Goal: Information Seeking & Learning: Learn about a topic

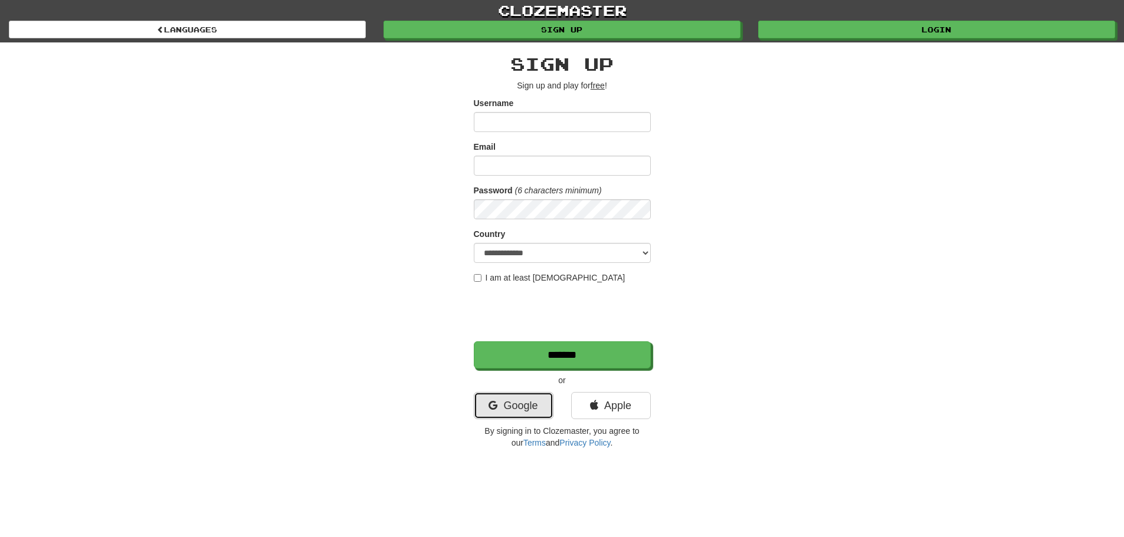
click at [523, 403] on link "Google" at bounding box center [514, 405] width 80 height 27
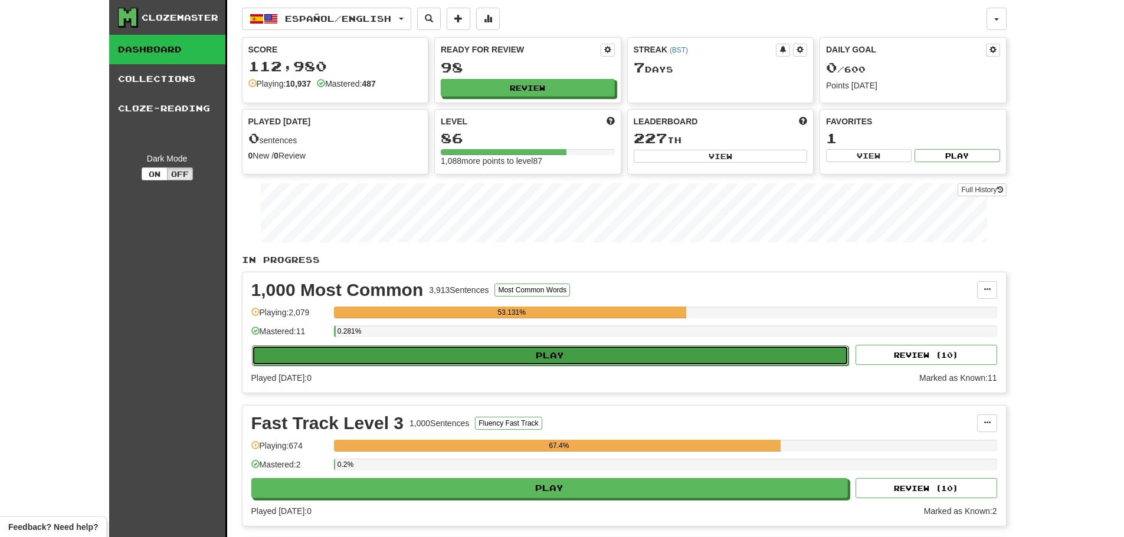
click at [456, 365] on button "Play" at bounding box center [550, 356] width 597 height 20
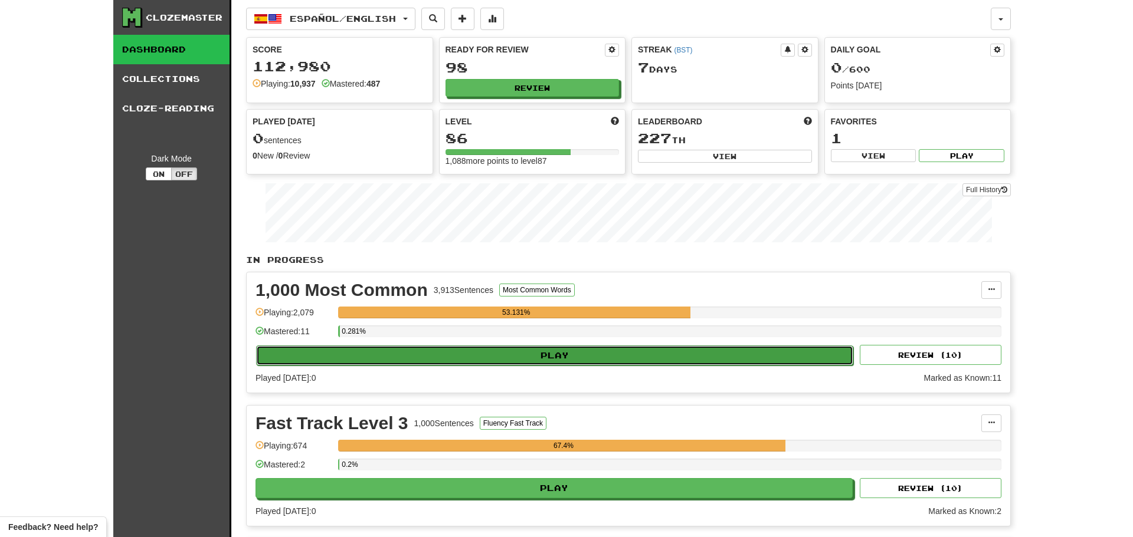
select select "**"
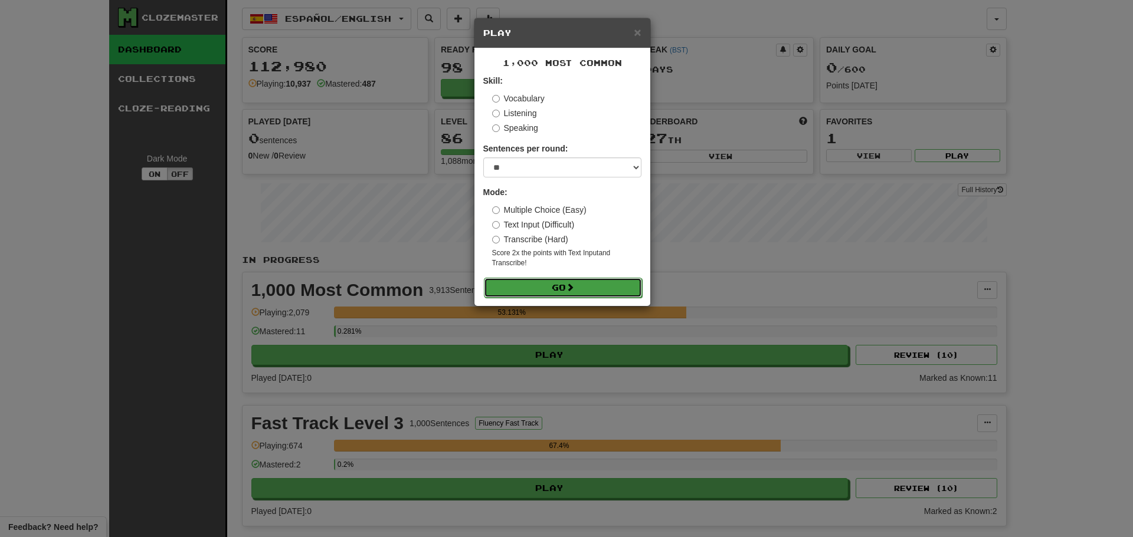
click at [527, 283] on button "Go" at bounding box center [563, 288] width 158 height 20
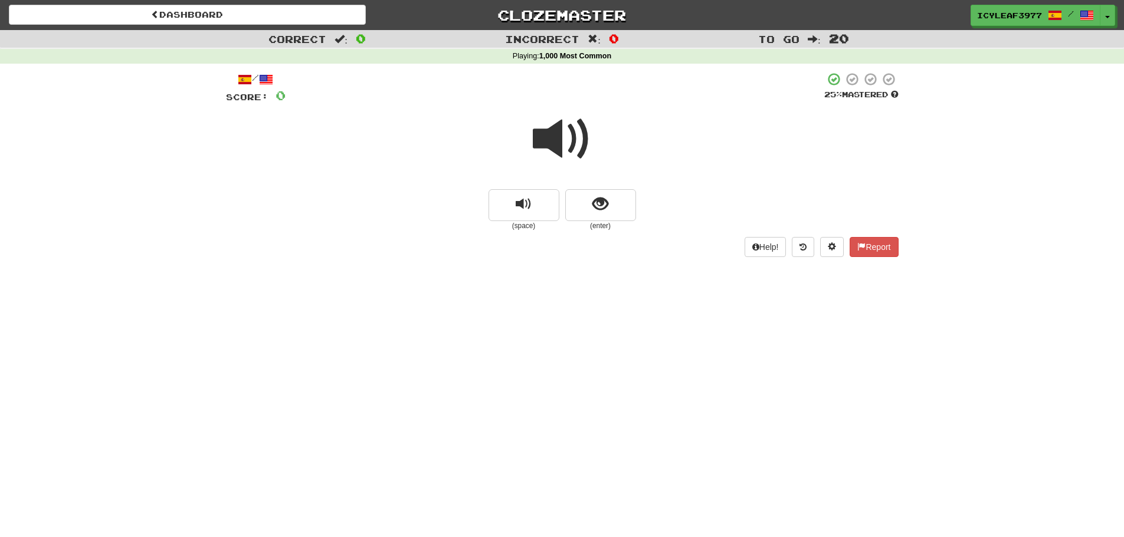
click at [557, 141] on span at bounding box center [562, 139] width 59 height 59
click at [599, 209] on span "show sentence" at bounding box center [600, 204] width 16 height 16
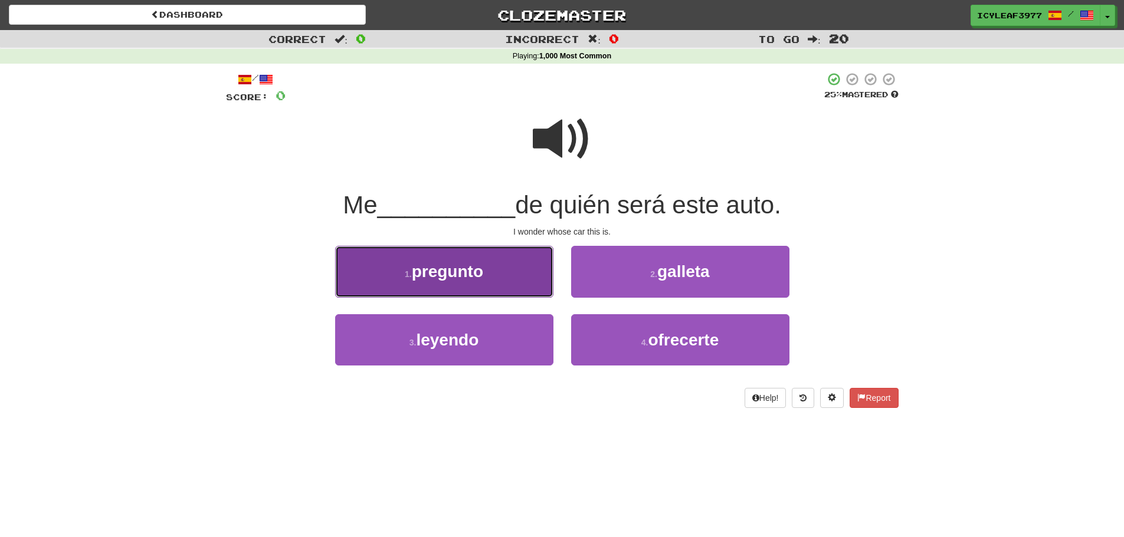
click at [519, 273] on button "1 . pregunto" at bounding box center [444, 271] width 218 height 51
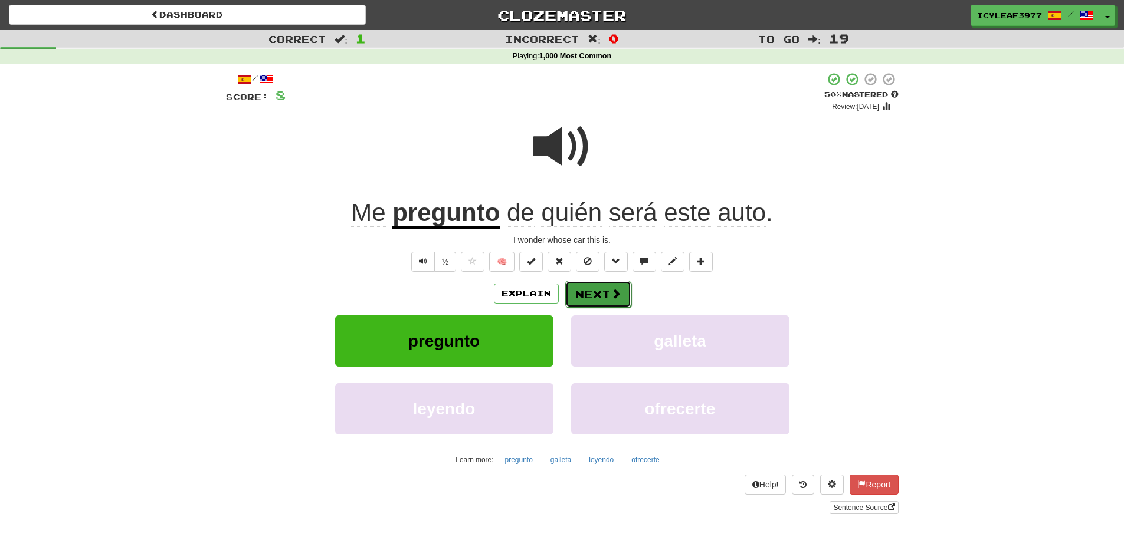
click at [580, 292] on button "Next" at bounding box center [598, 294] width 66 height 27
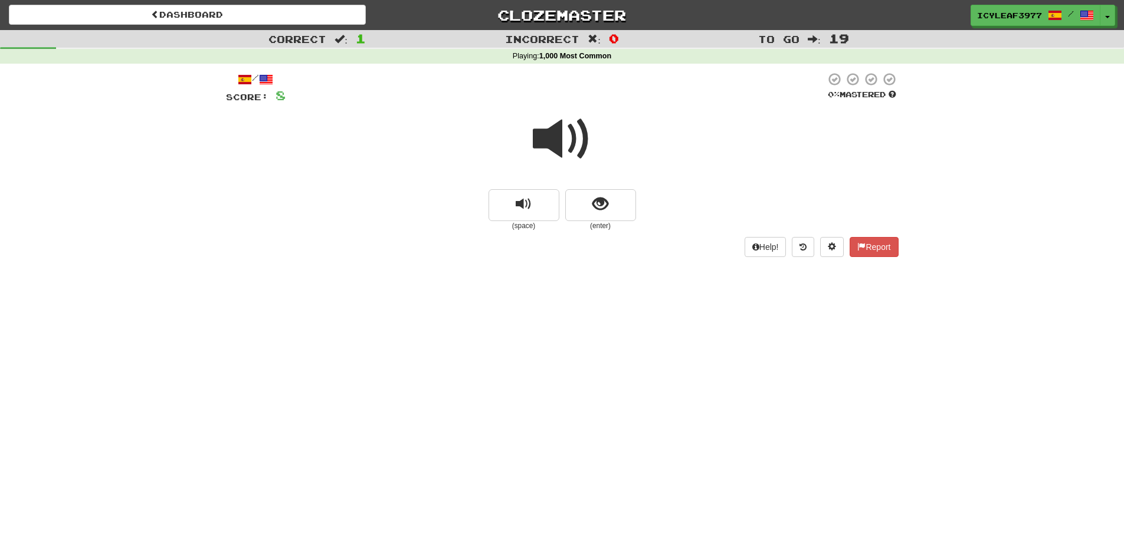
click at [550, 142] on span at bounding box center [562, 139] width 59 height 59
click at [548, 145] on span at bounding box center [562, 139] width 59 height 59
click at [613, 206] on button "show sentence" at bounding box center [600, 205] width 71 height 32
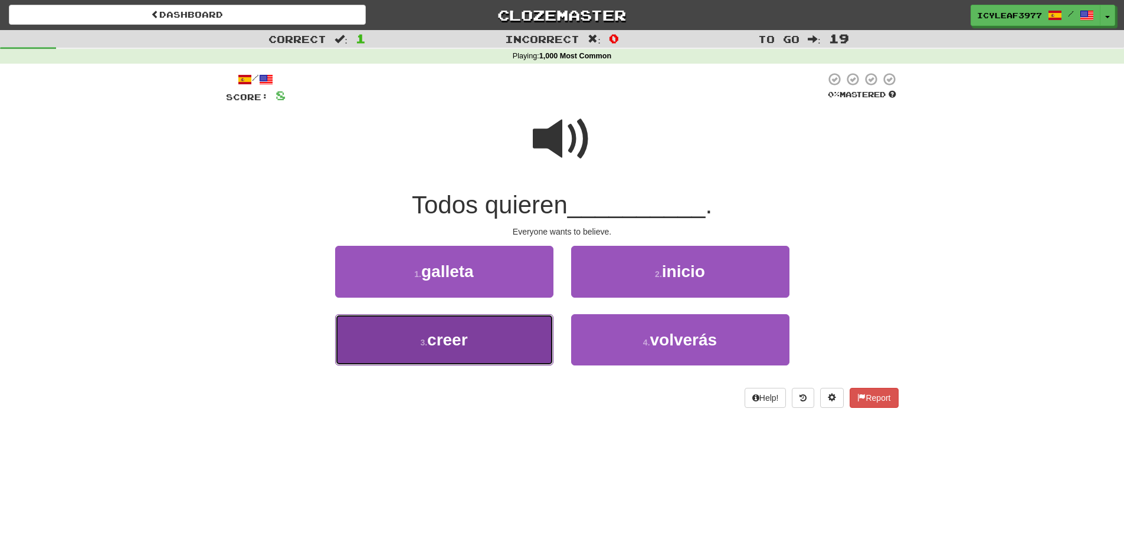
click at [521, 326] on button "3 . creer" at bounding box center [444, 339] width 218 height 51
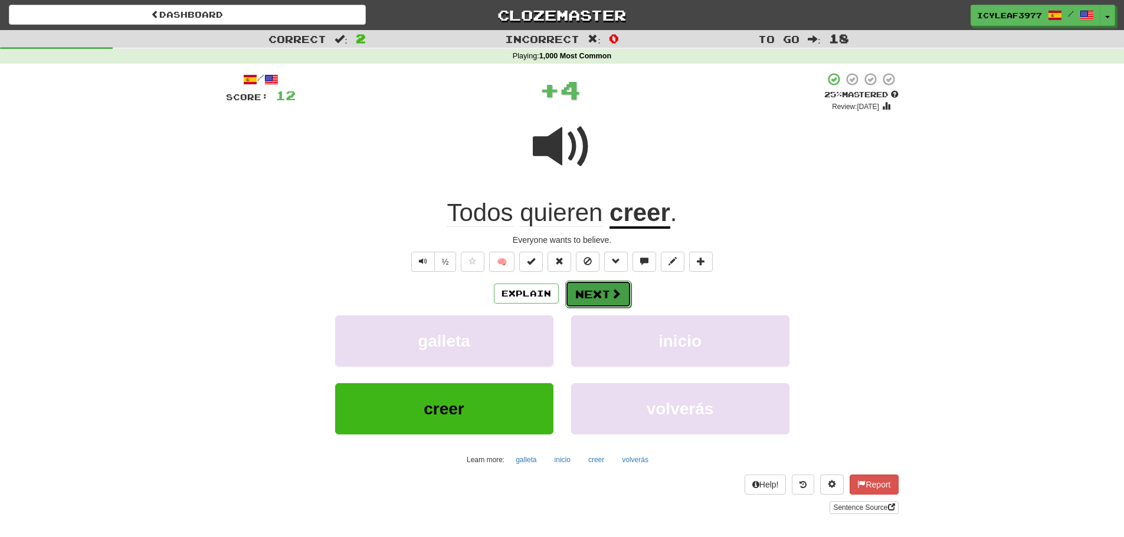
click at [589, 294] on button "Next" at bounding box center [598, 294] width 66 height 27
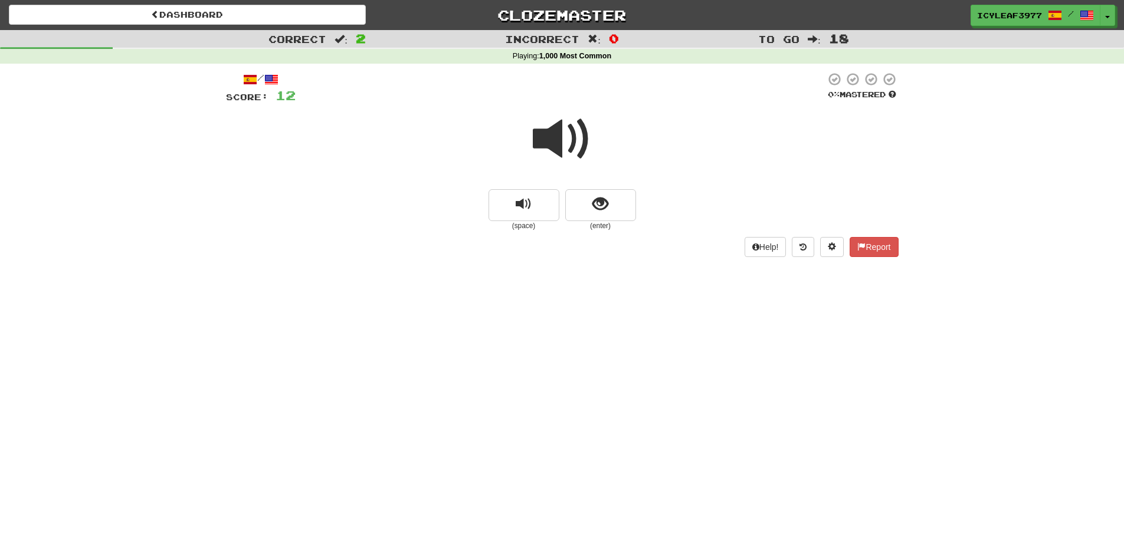
click at [544, 145] on span at bounding box center [562, 139] width 59 height 59
click at [563, 145] on span at bounding box center [562, 139] width 59 height 59
click at [586, 207] on button "show sentence" at bounding box center [600, 205] width 71 height 32
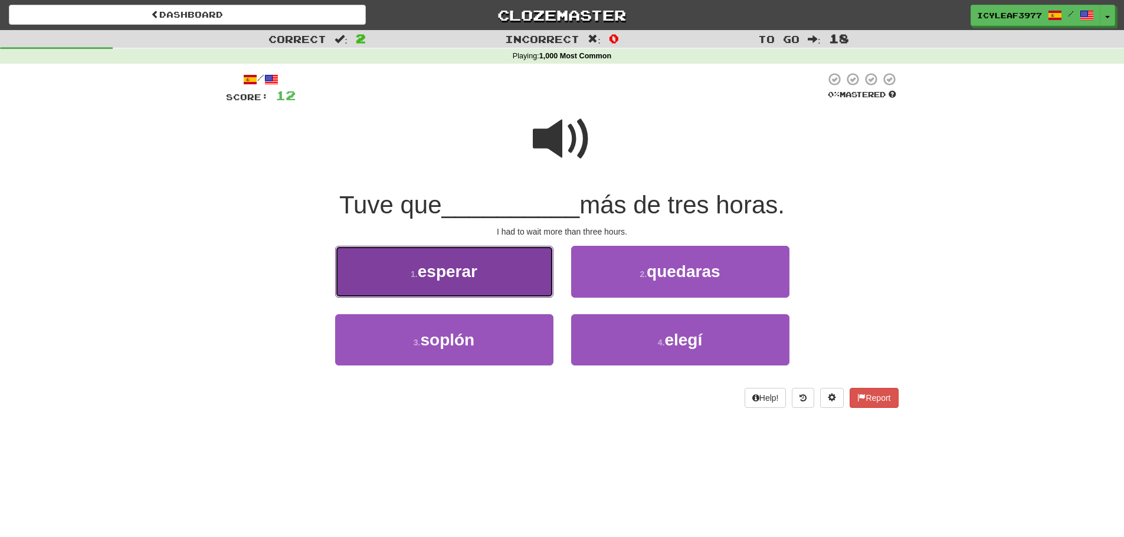
click at [477, 274] on span "esperar" at bounding box center [448, 271] width 60 height 18
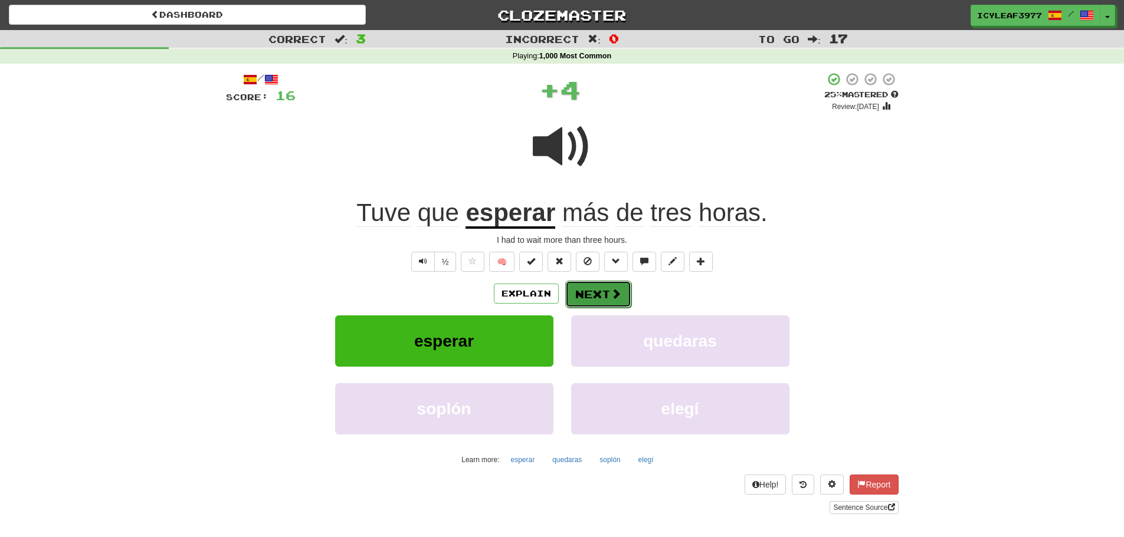
click at [583, 291] on button "Next" at bounding box center [598, 294] width 66 height 27
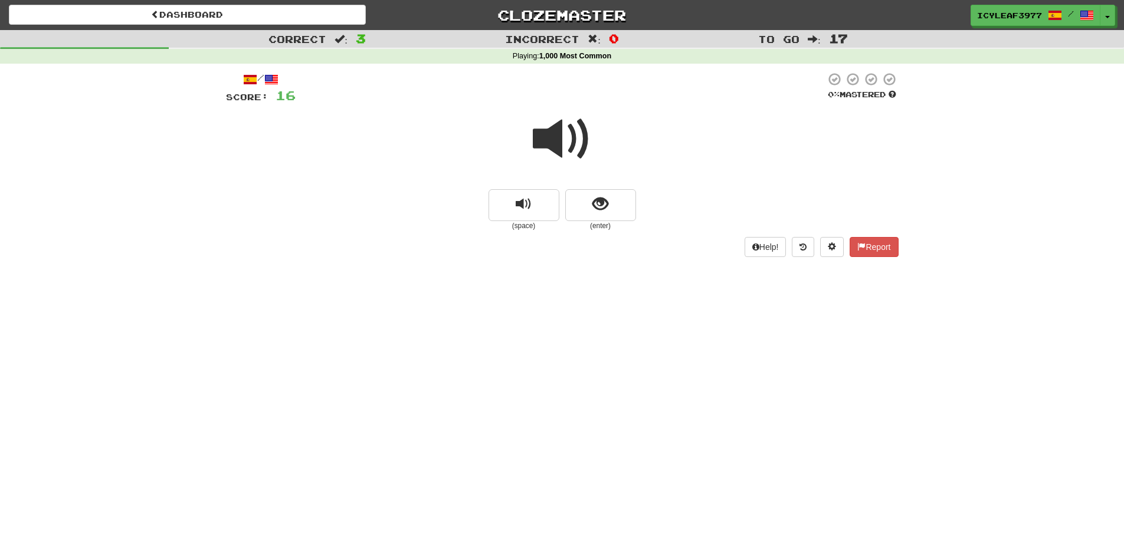
click at [554, 146] on span at bounding box center [562, 139] width 59 height 59
click at [581, 203] on button "show sentence" at bounding box center [600, 205] width 71 height 32
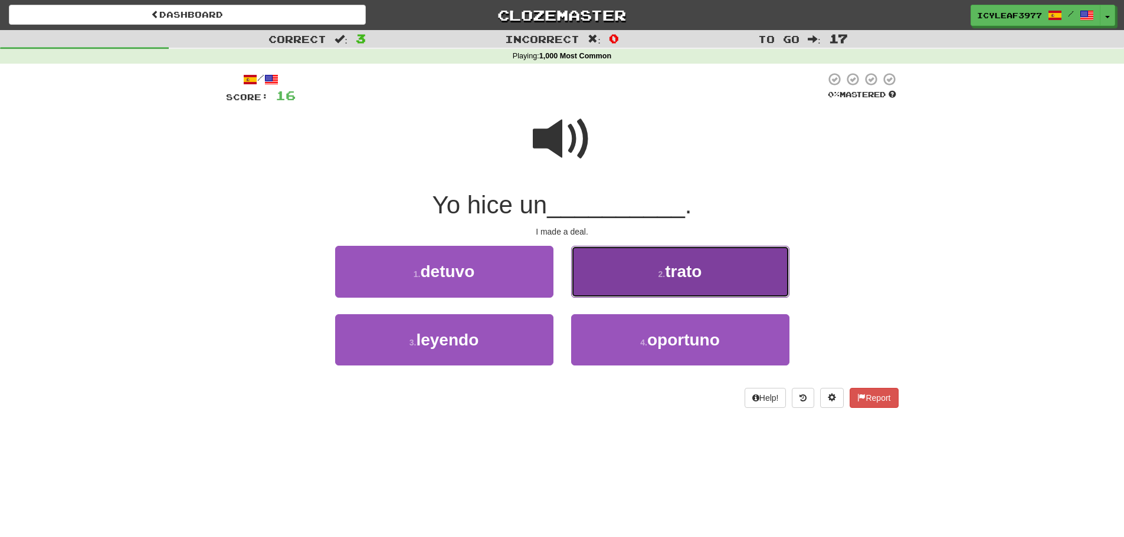
click at [602, 265] on button "2 . trato" at bounding box center [680, 271] width 218 height 51
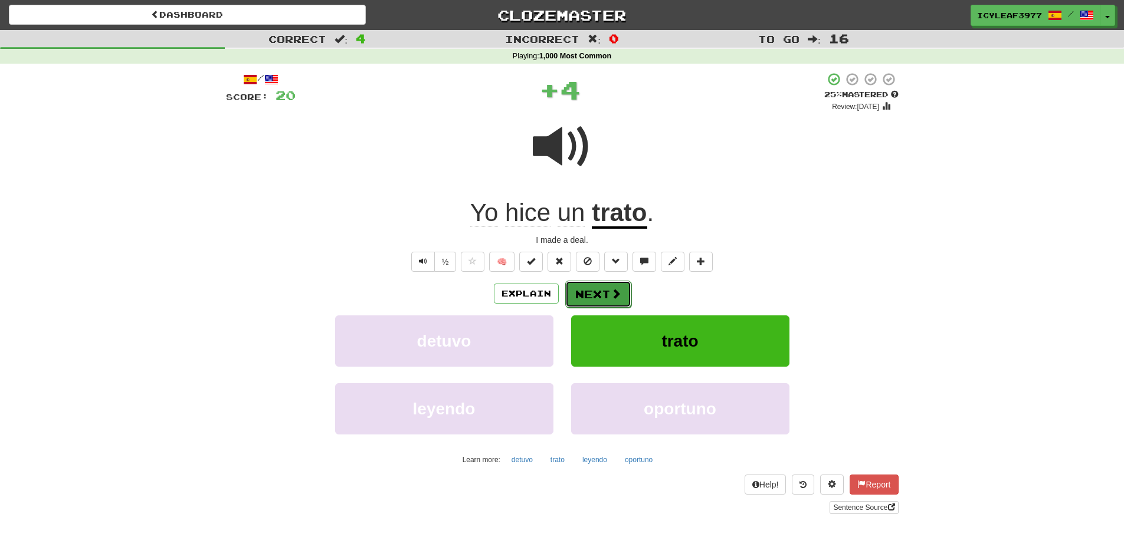
click at [599, 292] on button "Next" at bounding box center [598, 294] width 66 height 27
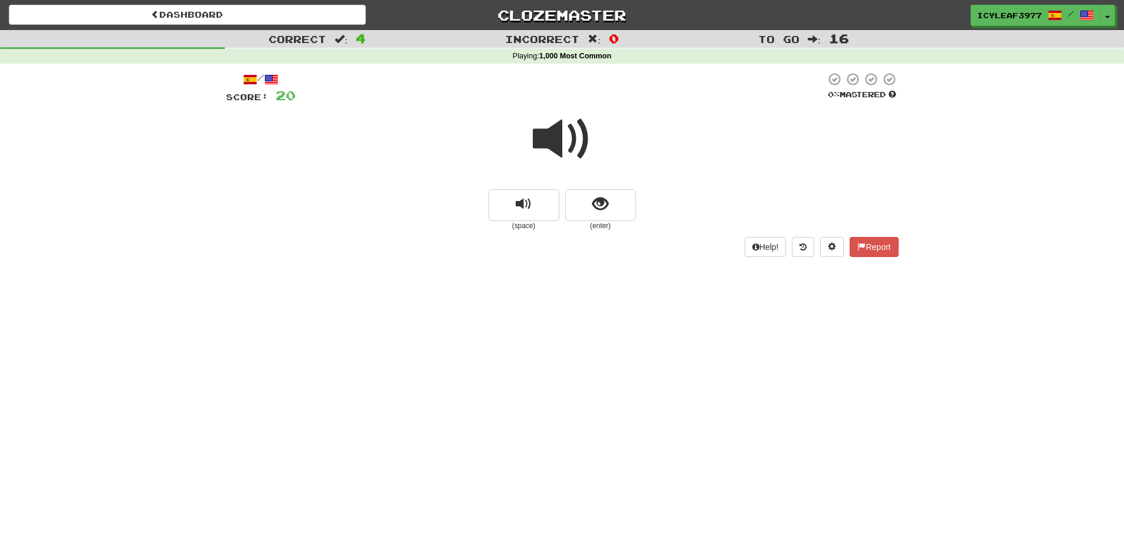
click at [547, 137] on span at bounding box center [562, 139] width 59 height 59
click at [593, 201] on span "show sentence" at bounding box center [600, 204] width 16 height 16
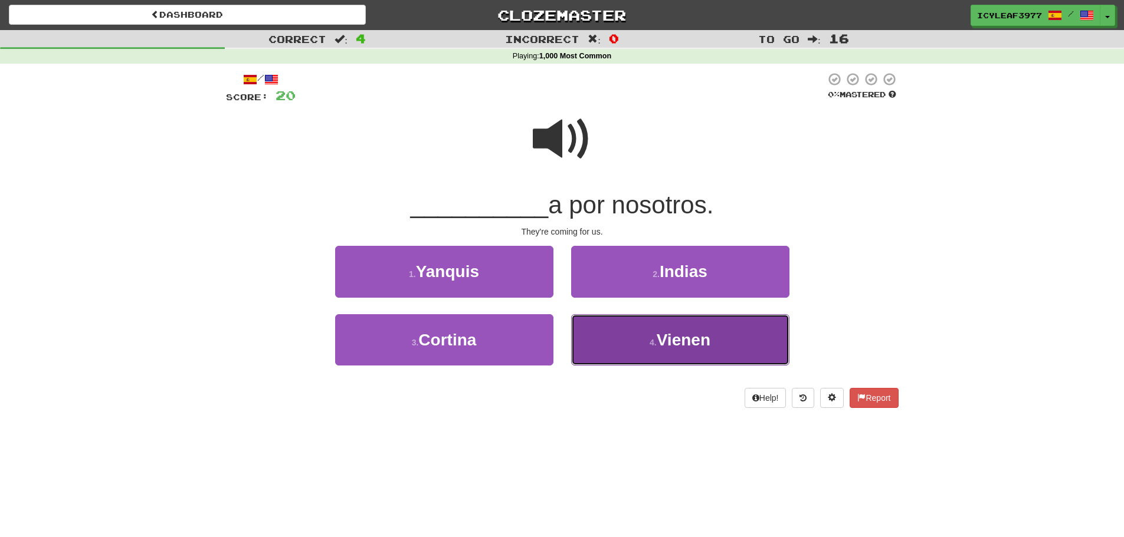
click at [630, 329] on button "4 . Vienen" at bounding box center [680, 339] width 218 height 51
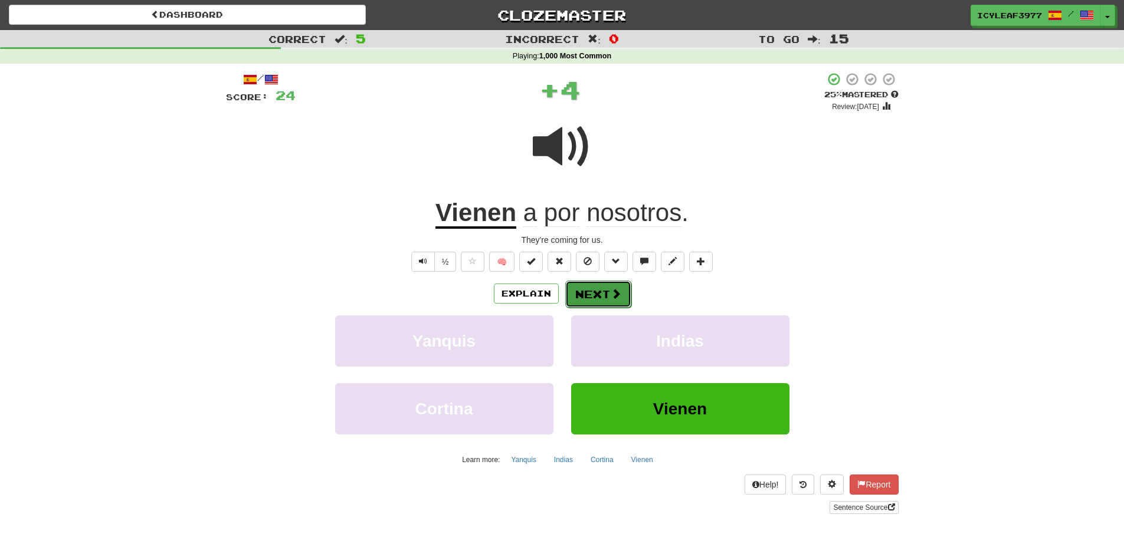
click at [598, 293] on button "Next" at bounding box center [598, 294] width 66 height 27
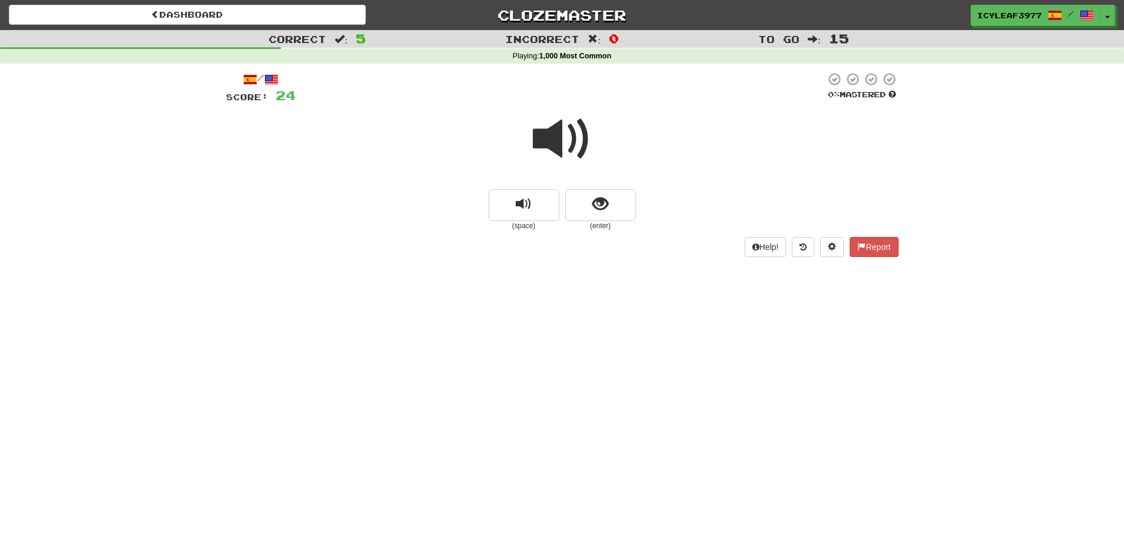
click at [557, 146] on span at bounding box center [562, 139] width 59 height 59
click at [595, 205] on span "show sentence" at bounding box center [600, 204] width 16 height 16
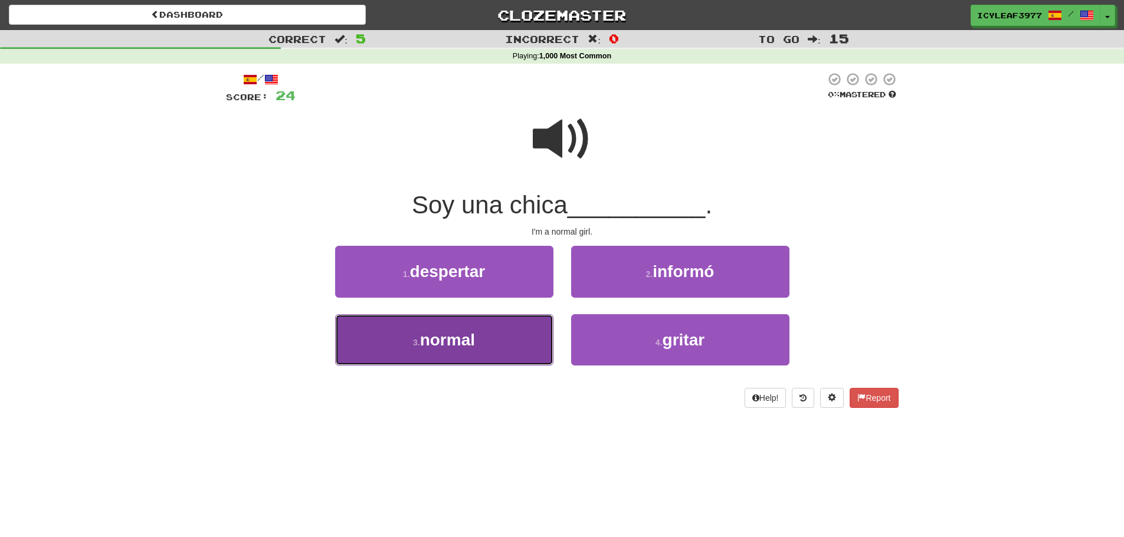
click at [507, 337] on button "3 . normal" at bounding box center [444, 339] width 218 height 51
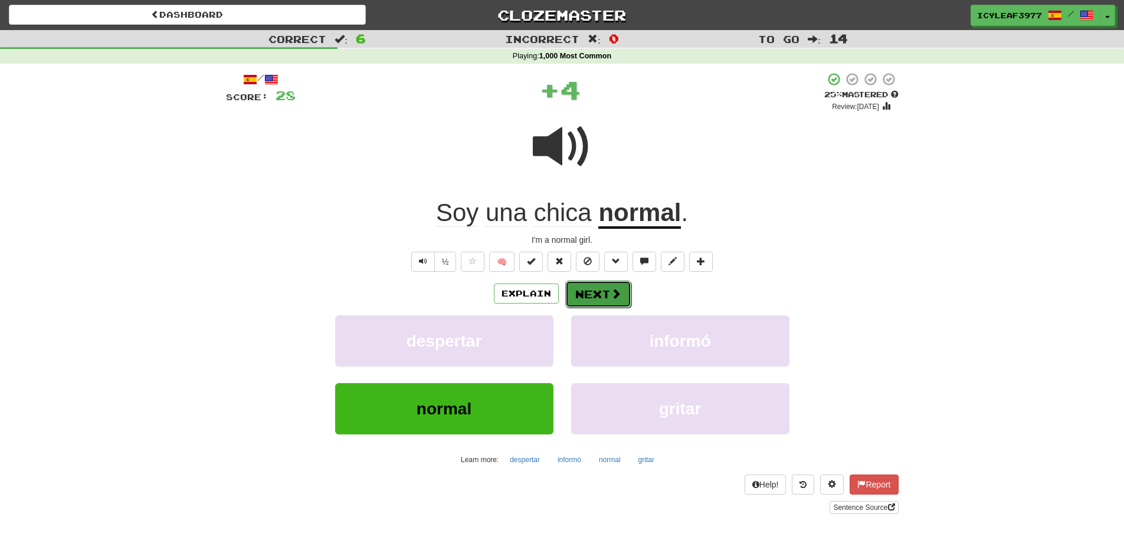
click at [586, 293] on button "Next" at bounding box center [598, 294] width 66 height 27
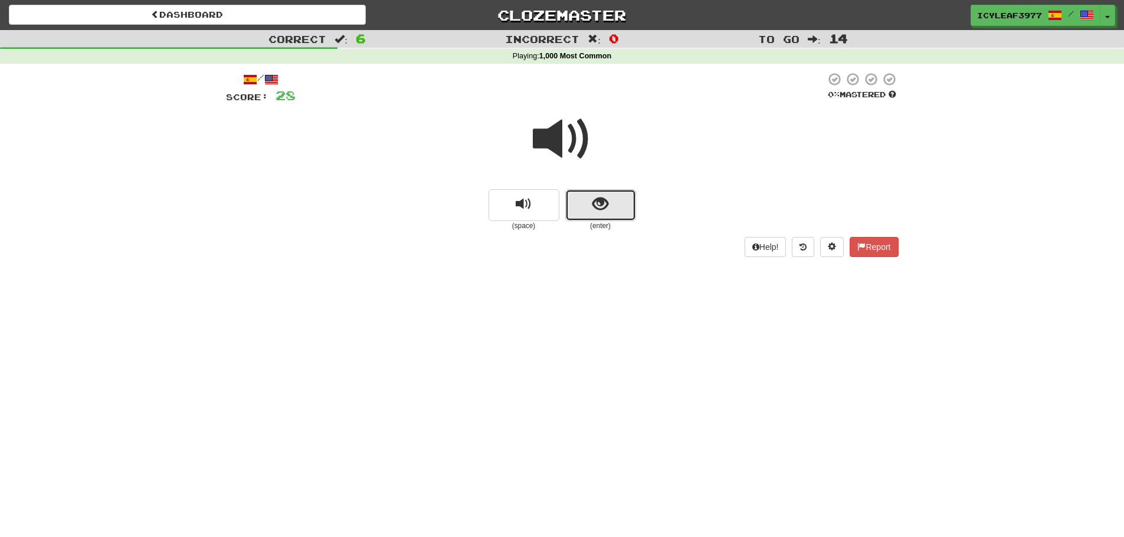
click at [579, 199] on button "show sentence" at bounding box center [600, 205] width 71 height 32
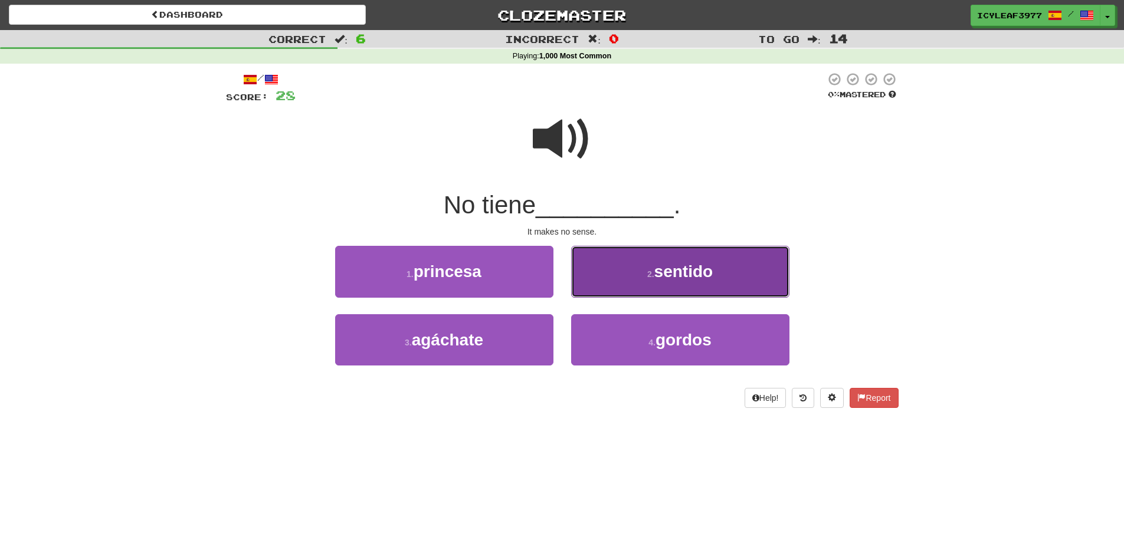
click at [615, 274] on button "2 . sentido" at bounding box center [680, 271] width 218 height 51
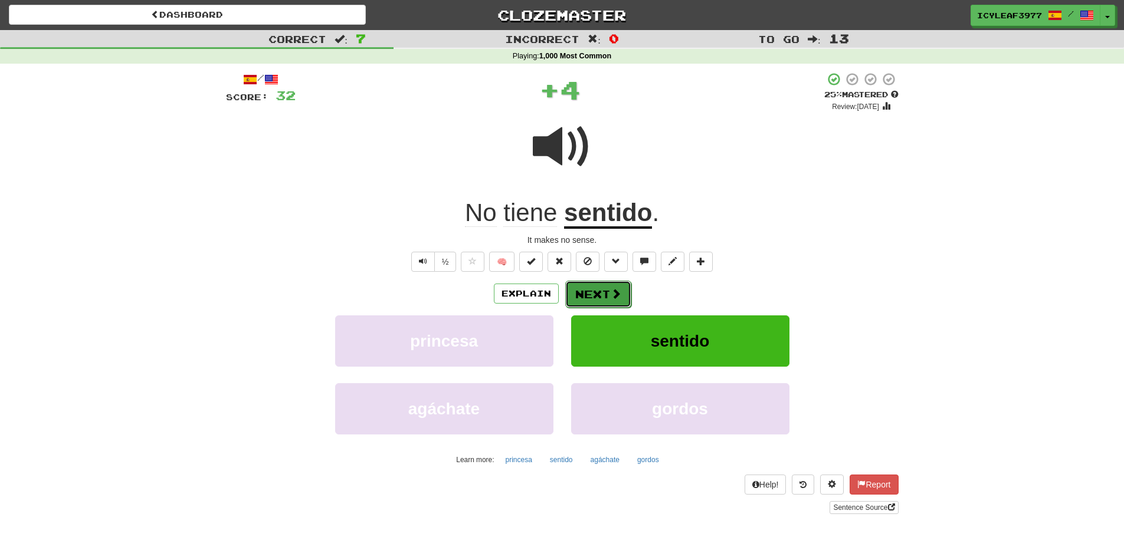
click at [600, 296] on button "Next" at bounding box center [598, 294] width 66 height 27
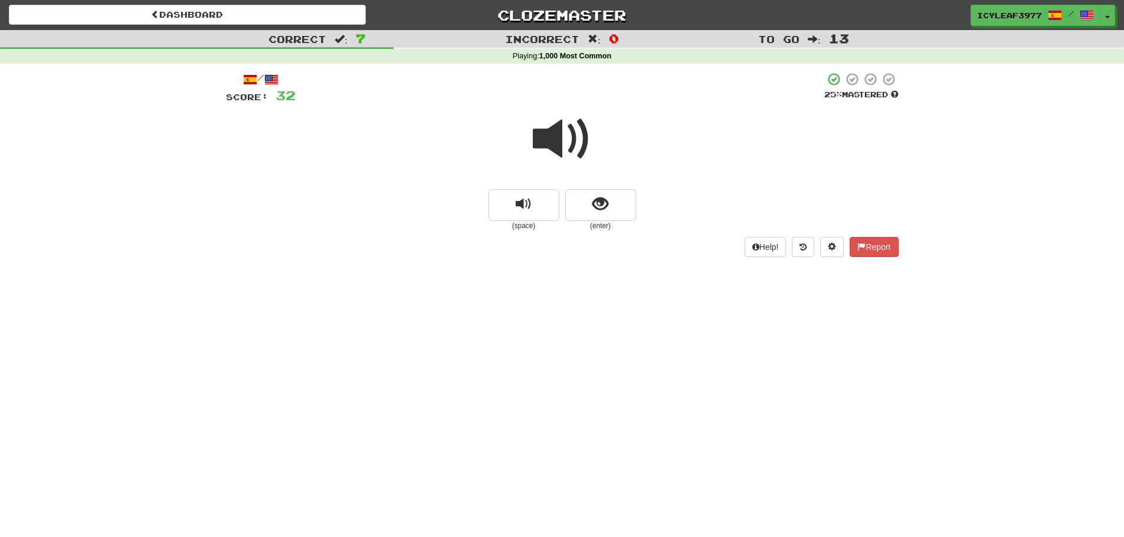
click at [553, 148] on span at bounding box center [562, 139] width 59 height 59
click at [561, 147] on span at bounding box center [562, 139] width 59 height 59
click at [582, 199] on button "show sentence" at bounding box center [600, 205] width 71 height 32
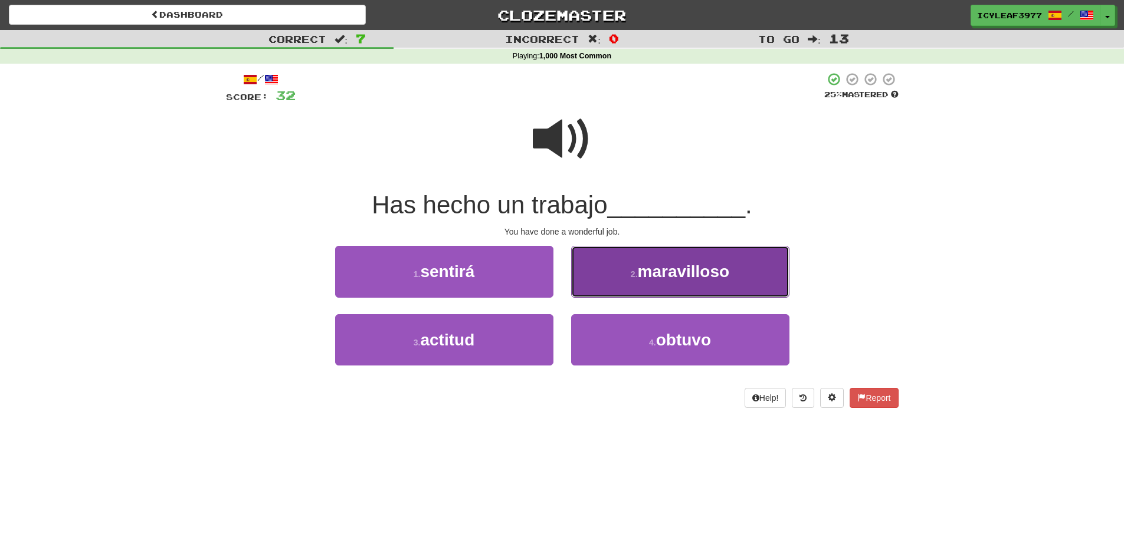
click at [608, 271] on button "2 . maravilloso" at bounding box center [680, 271] width 218 height 51
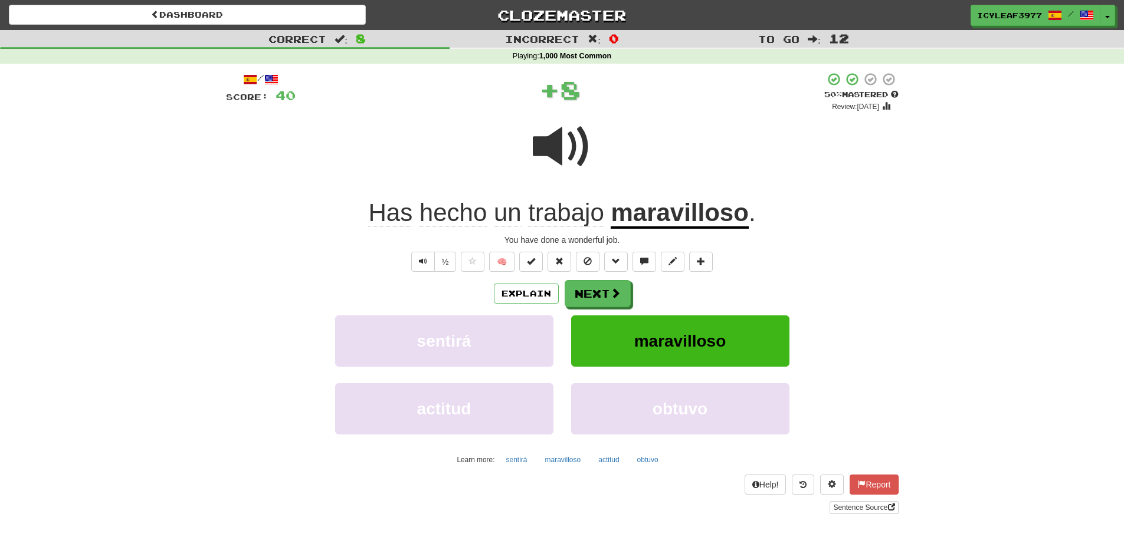
click at [457, 218] on span "hecho" at bounding box center [452, 213] width 67 height 28
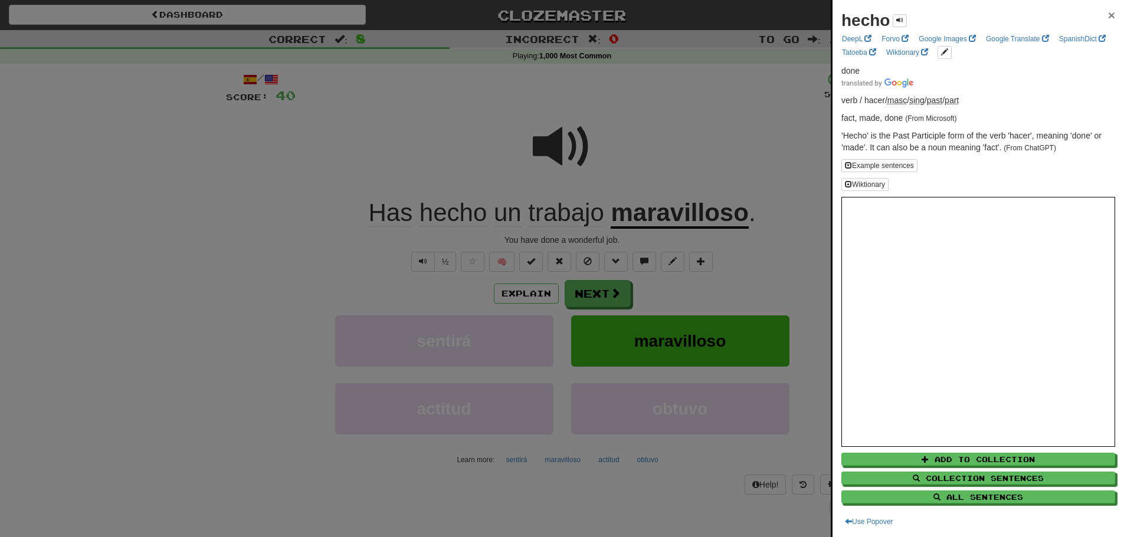
click at [1108, 14] on span "×" at bounding box center [1111, 15] width 7 height 14
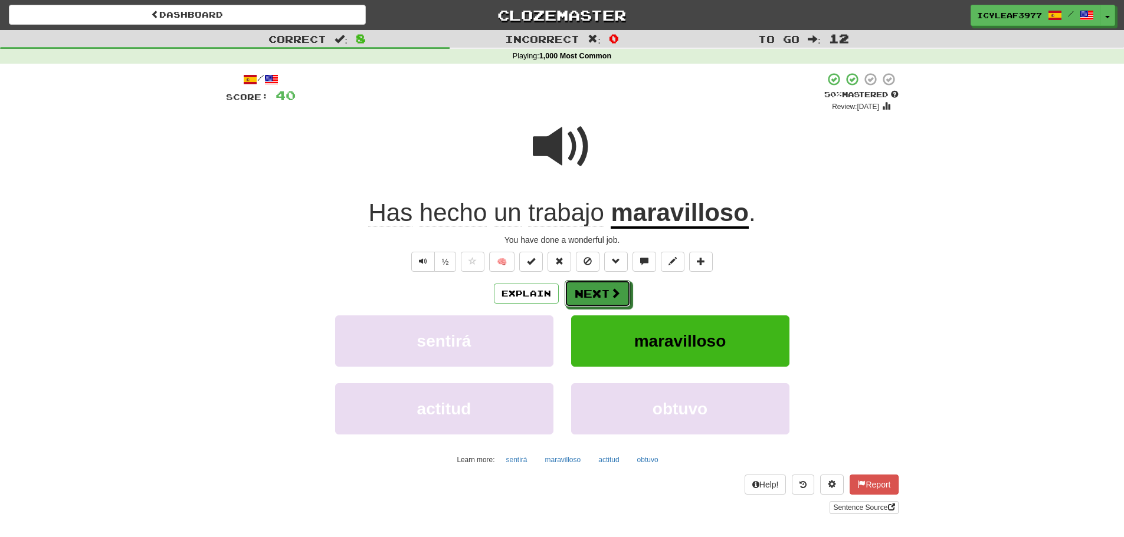
click at [604, 287] on button "Next" at bounding box center [598, 293] width 66 height 27
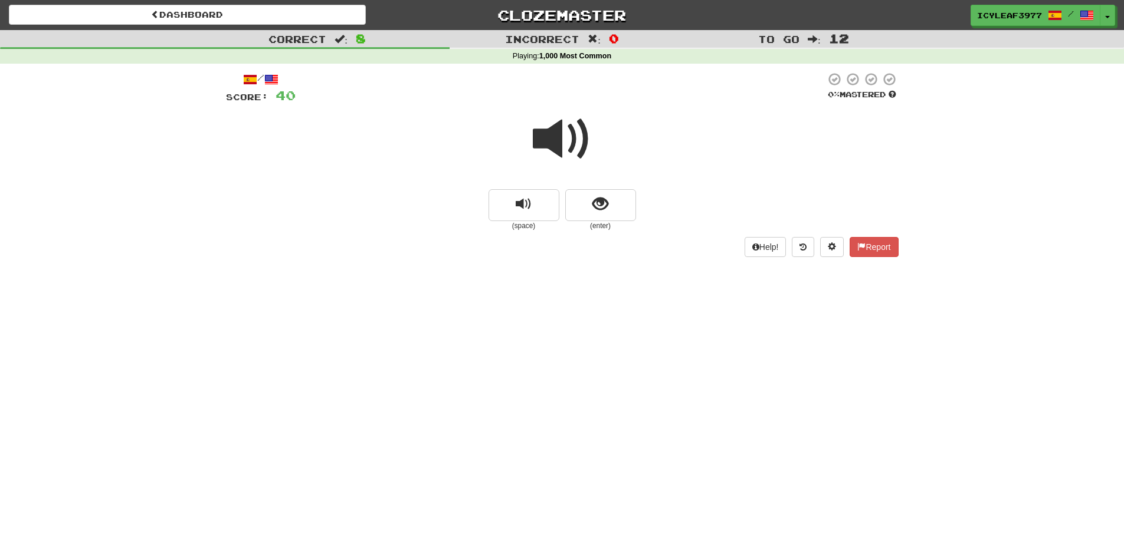
click at [559, 145] on span at bounding box center [562, 139] width 59 height 59
click at [596, 209] on span "show sentence" at bounding box center [600, 204] width 16 height 16
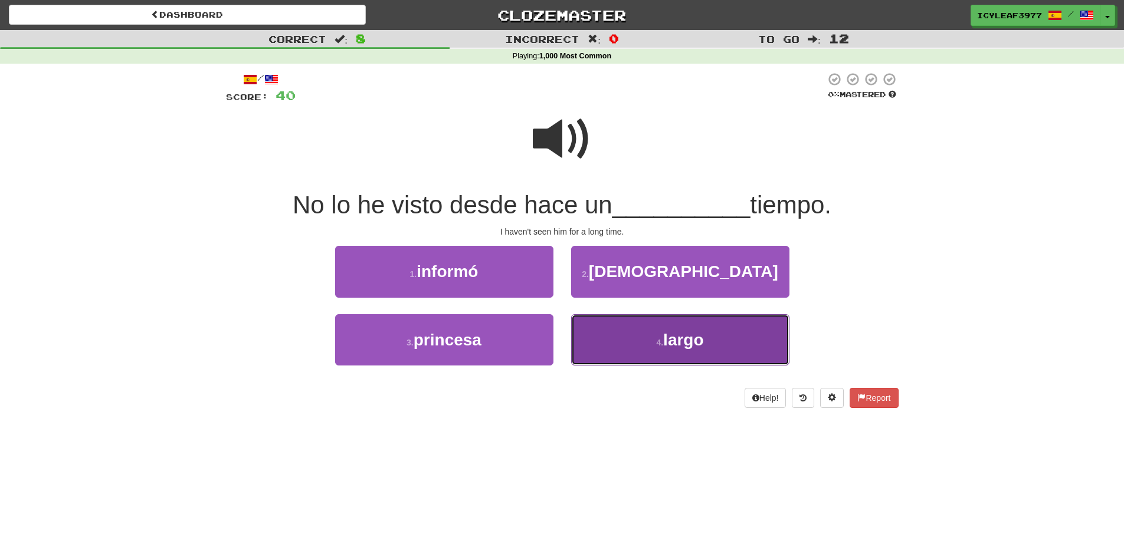
click at [660, 321] on button "4 . largo" at bounding box center [680, 339] width 218 height 51
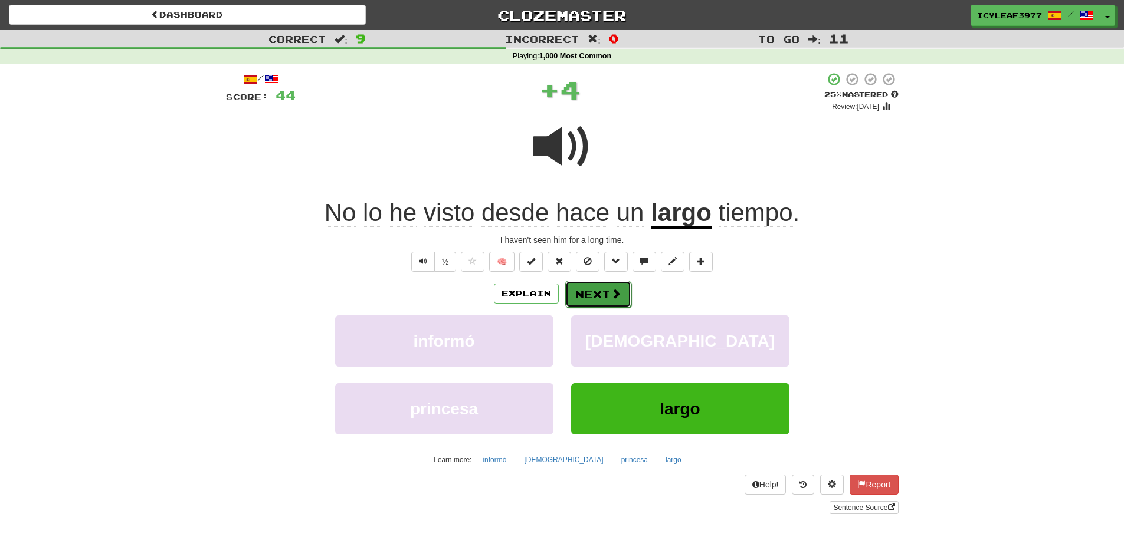
click at [586, 296] on button "Next" at bounding box center [598, 294] width 66 height 27
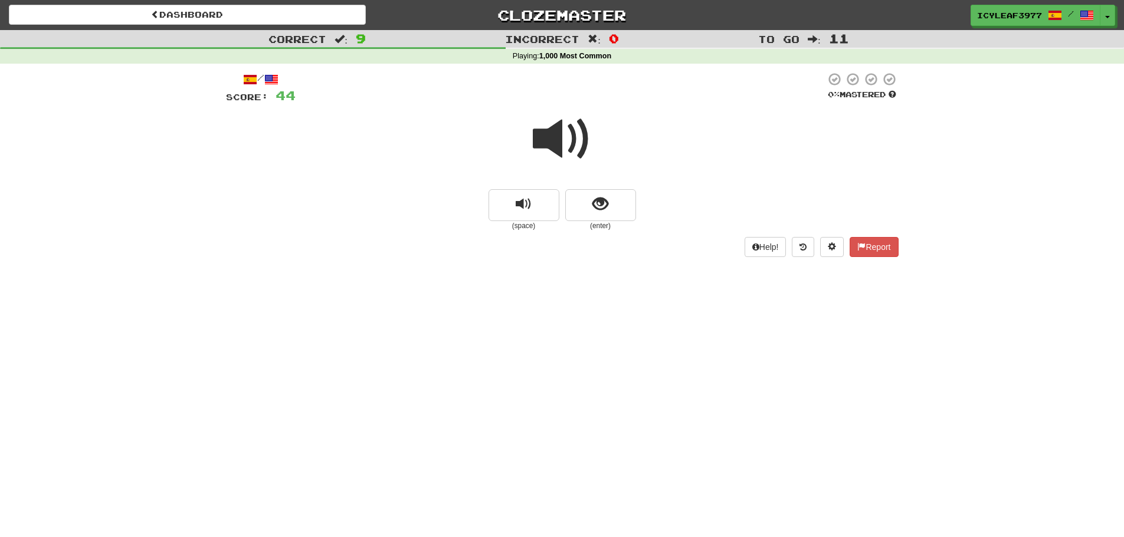
click at [550, 130] on span at bounding box center [562, 139] width 59 height 59
click at [599, 201] on span "show sentence" at bounding box center [600, 204] width 16 height 16
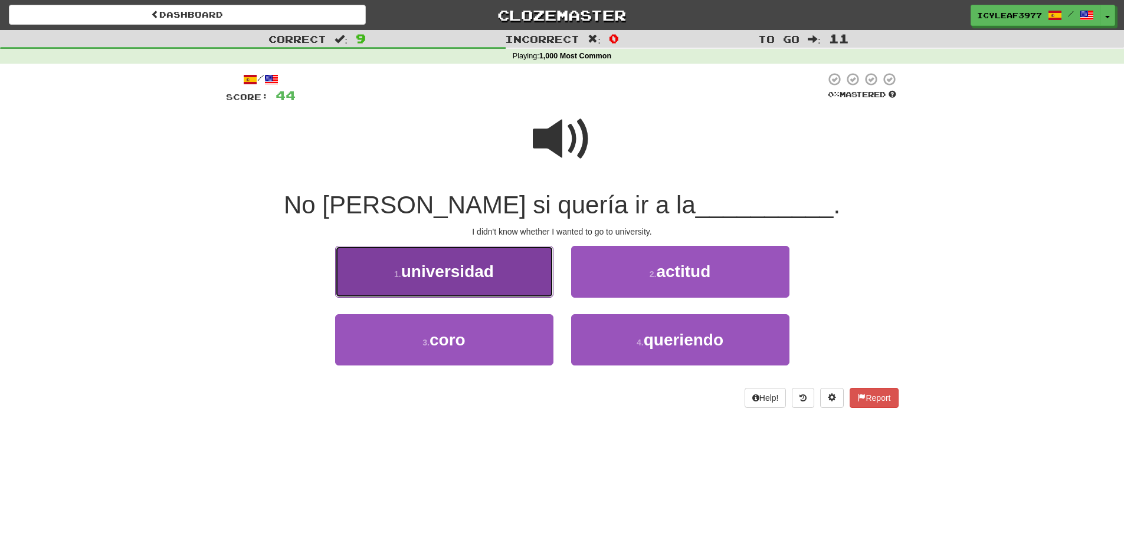
click at [471, 272] on span "universidad" at bounding box center [447, 271] width 93 height 18
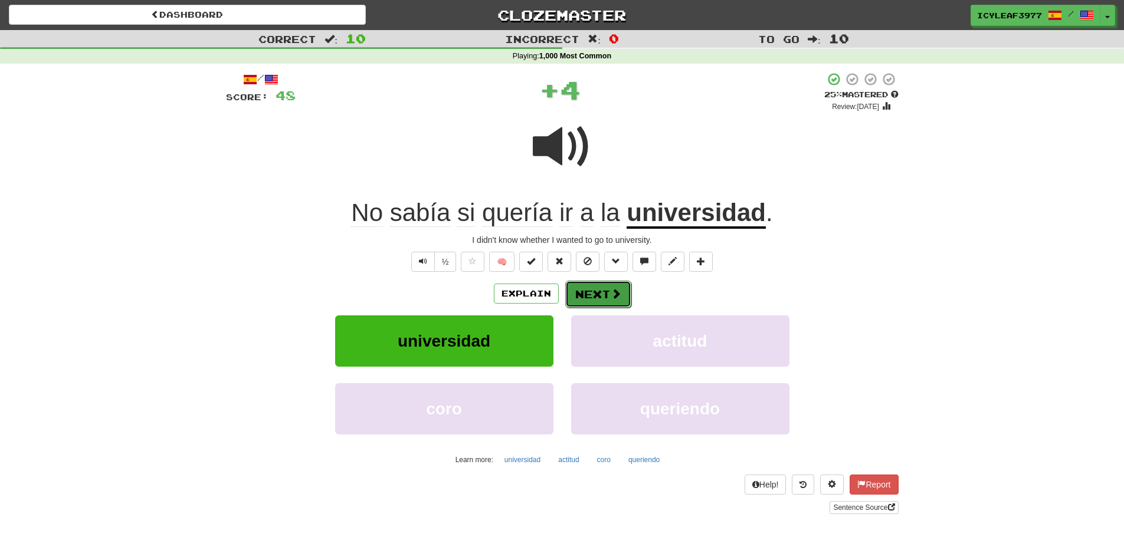
click at [581, 293] on button "Next" at bounding box center [598, 294] width 66 height 27
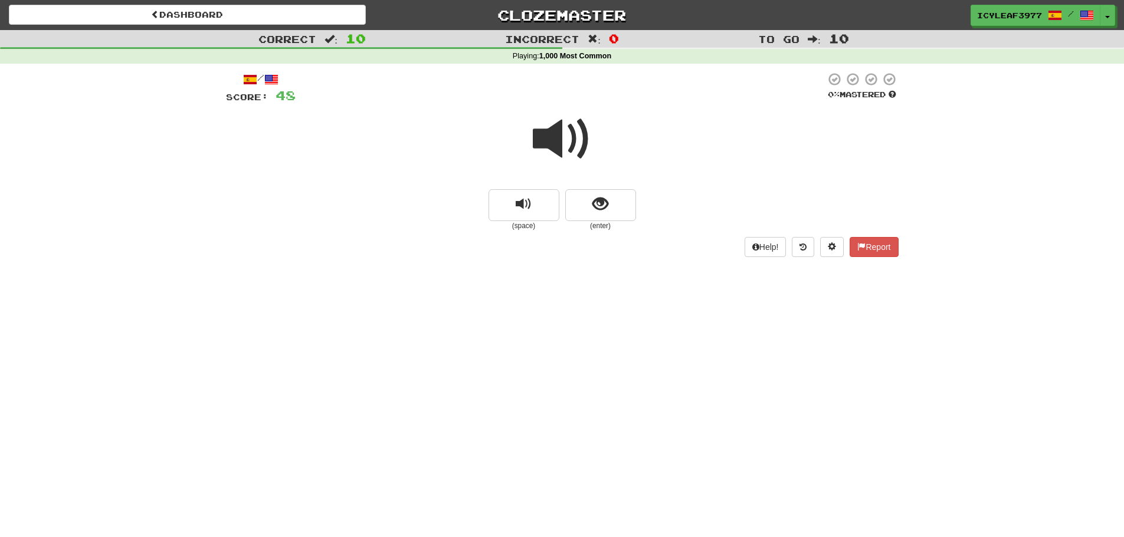
click at [549, 149] on span at bounding box center [562, 139] width 59 height 59
click at [592, 202] on span "show sentence" at bounding box center [600, 204] width 16 height 16
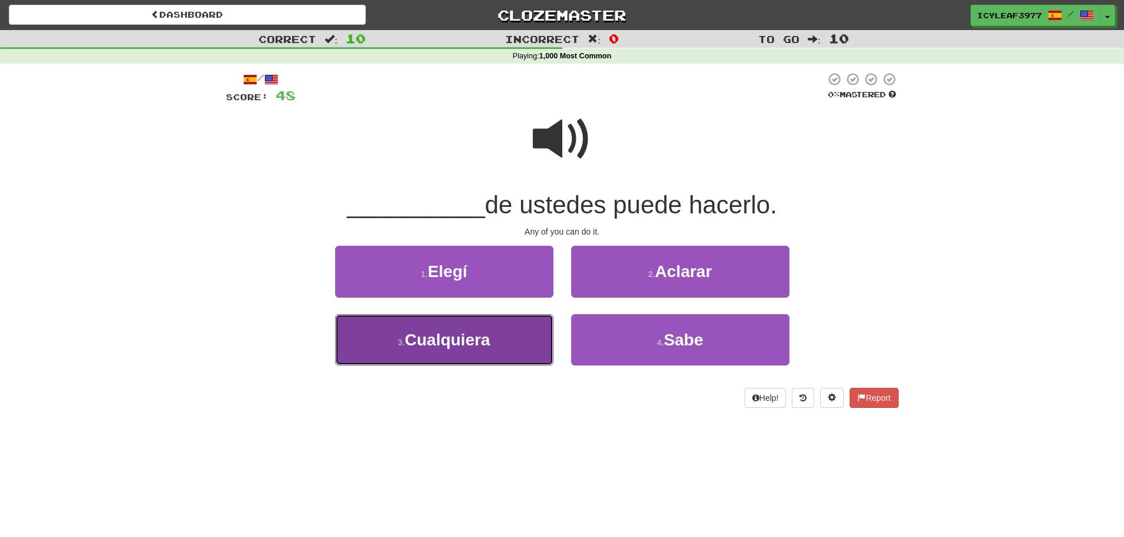
click at [480, 331] on span "Cualquiera" at bounding box center [448, 340] width 86 height 18
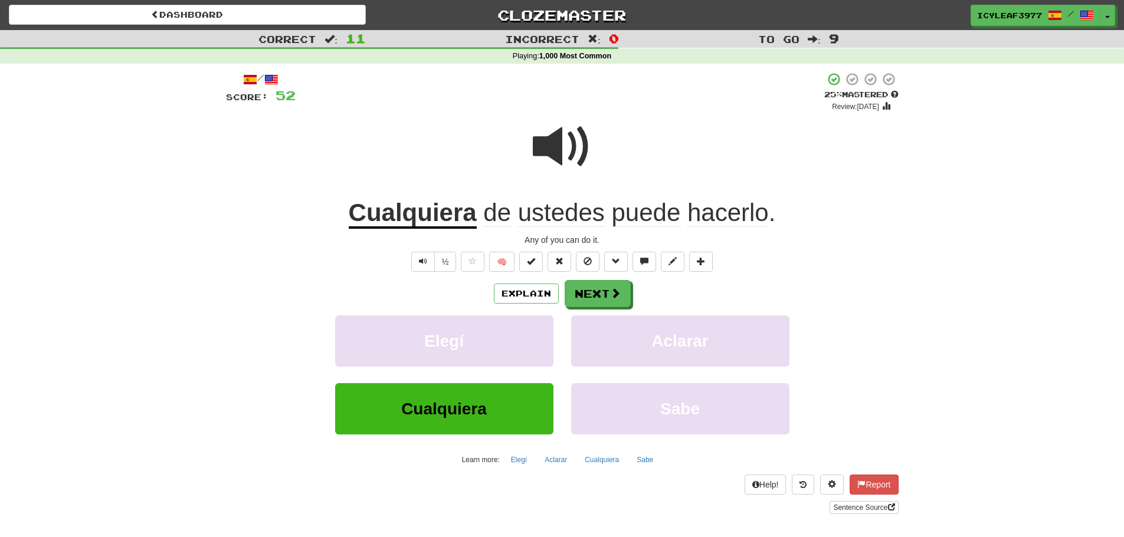
click at [442, 216] on u "Cualquiera" at bounding box center [413, 214] width 128 height 30
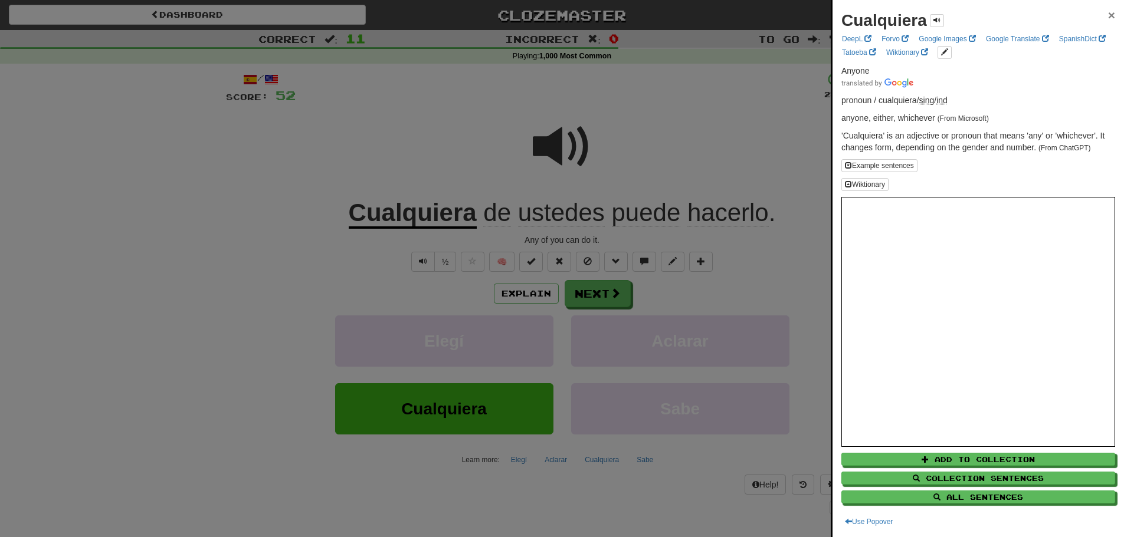
click at [1108, 11] on span "×" at bounding box center [1111, 15] width 7 height 14
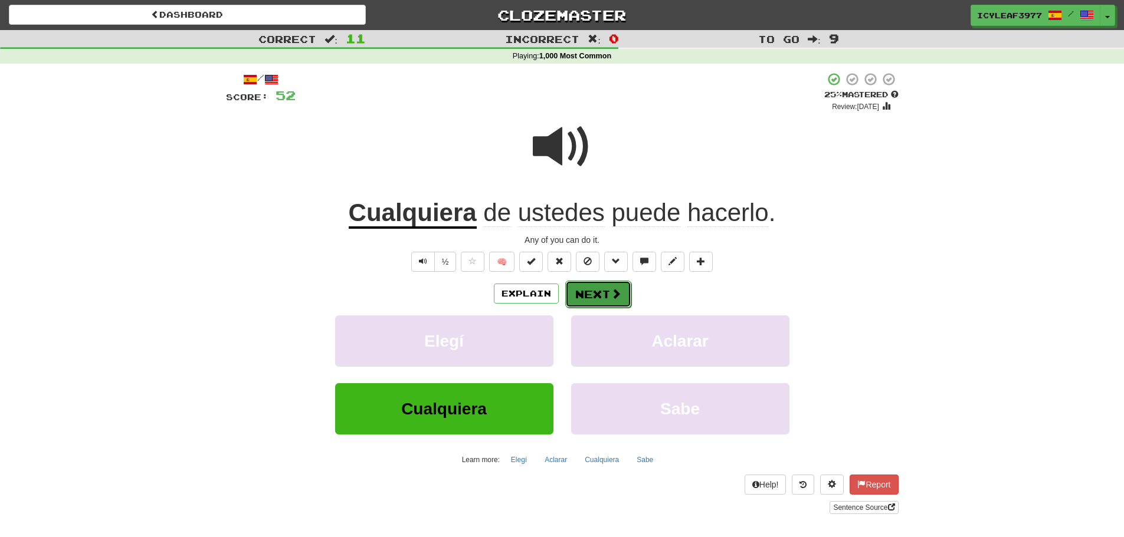
click at [603, 288] on button "Next" at bounding box center [598, 294] width 66 height 27
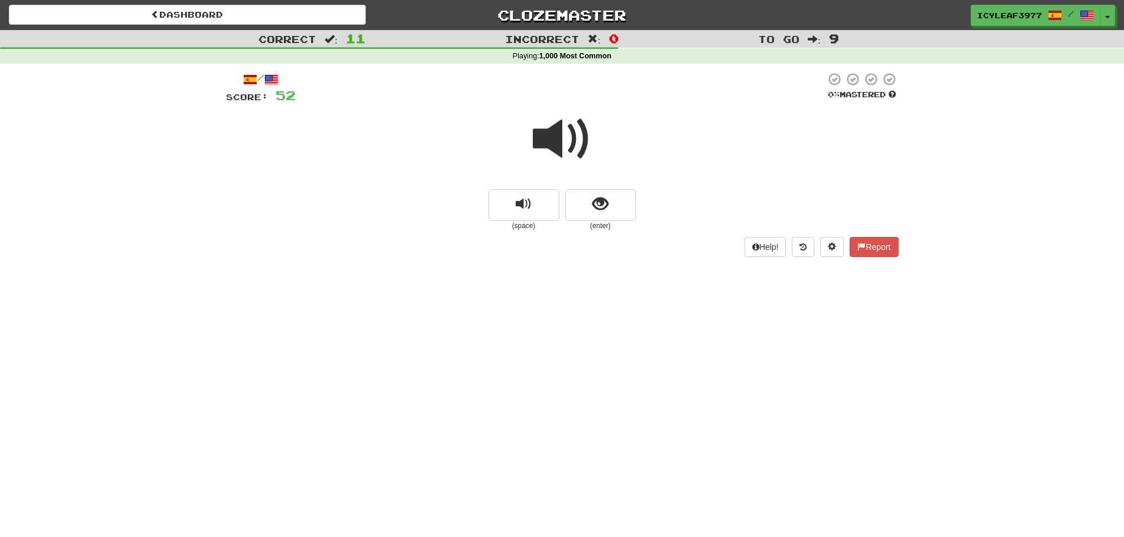
click at [557, 133] on span at bounding box center [562, 139] width 59 height 59
click at [596, 198] on span "show sentence" at bounding box center [600, 204] width 16 height 16
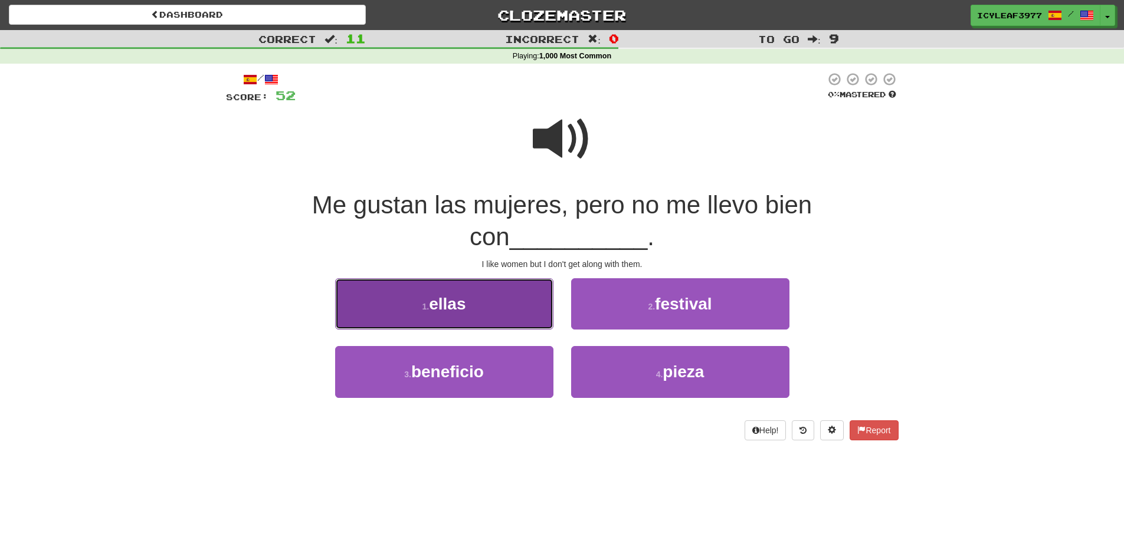
click at [492, 288] on button "1 . ellas" at bounding box center [444, 303] width 218 height 51
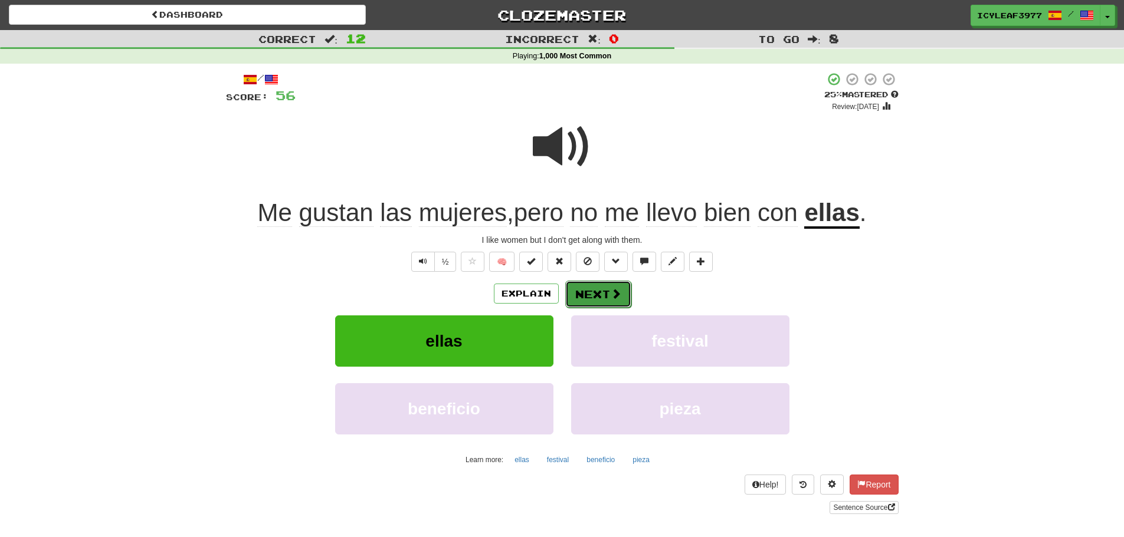
click at [597, 290] on button "Next" at bounding box center [598, 294] width 66 height 27
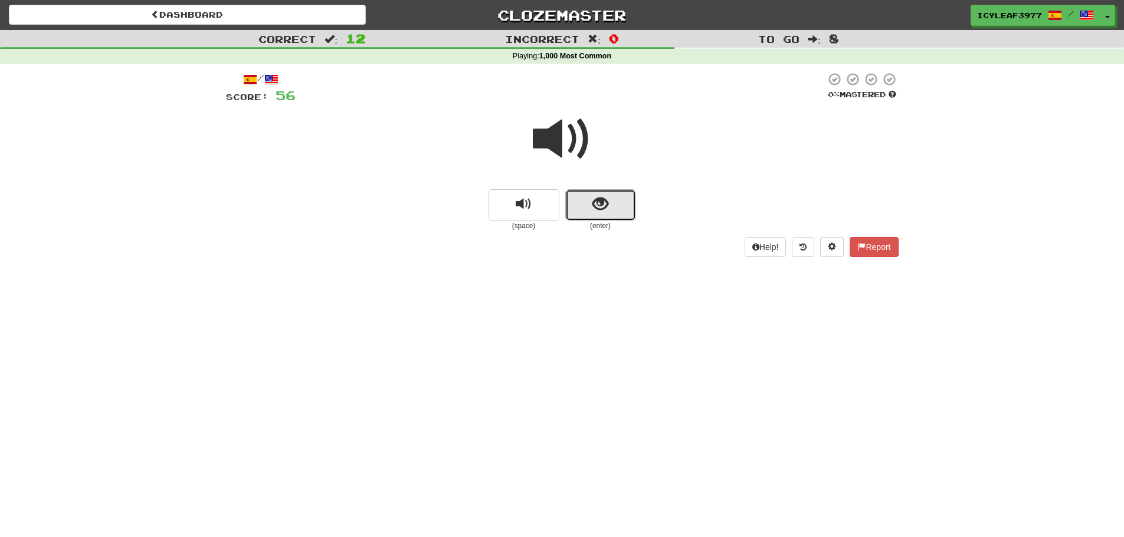
click at [583, 201] on button "show sentence" at bounding box center [600, 205] width 71 height 32
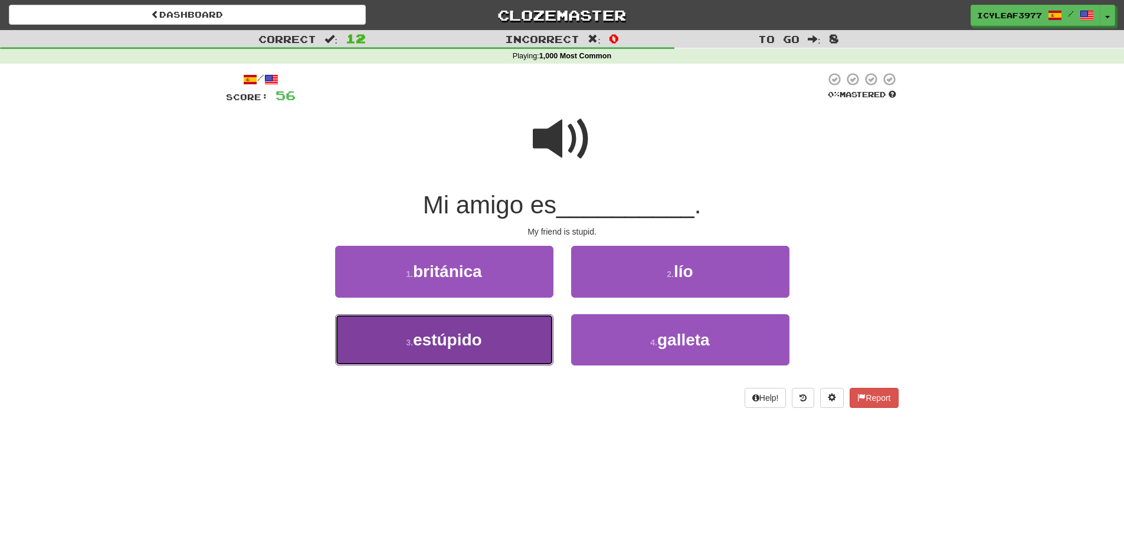
click at [471, 329] on button "3 . estúpido" at bounding box center [444, 339] width 218 height 51
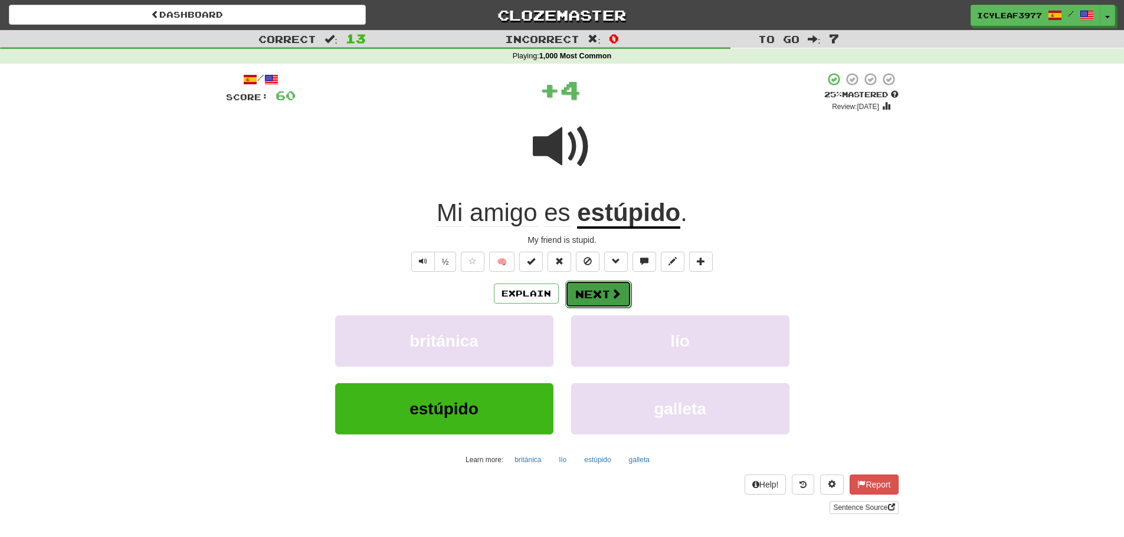
click at [592, 294] on button "Next" at bounding box center [598, 294] width 66 height 27
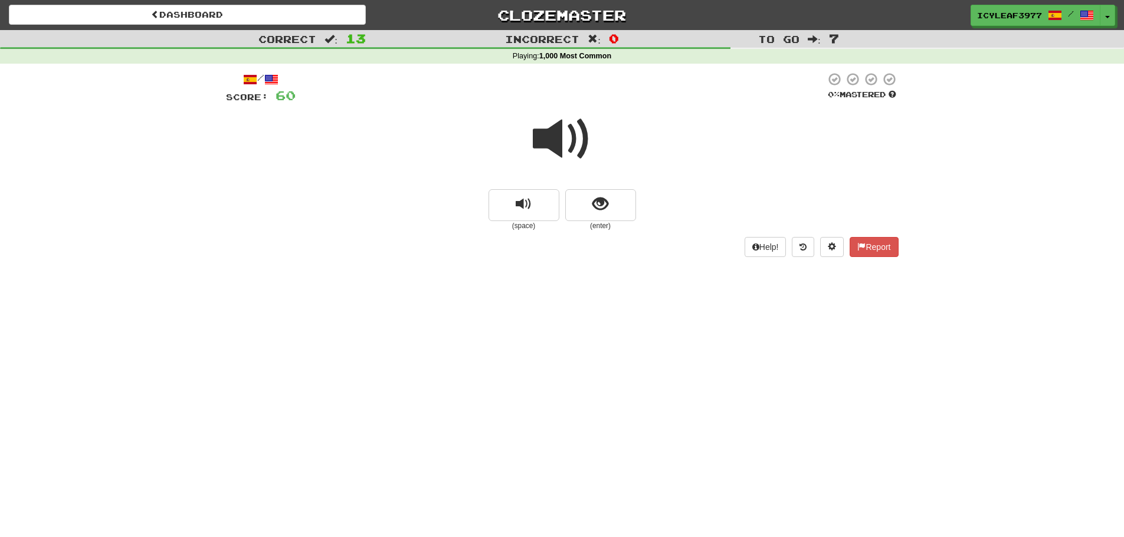
click at [545, 147] on span at bounding box center [562, 139] width 59 height 59
click at [593, 200] on span "show sentence" at bounding box center [600, 204] width 16 height 16
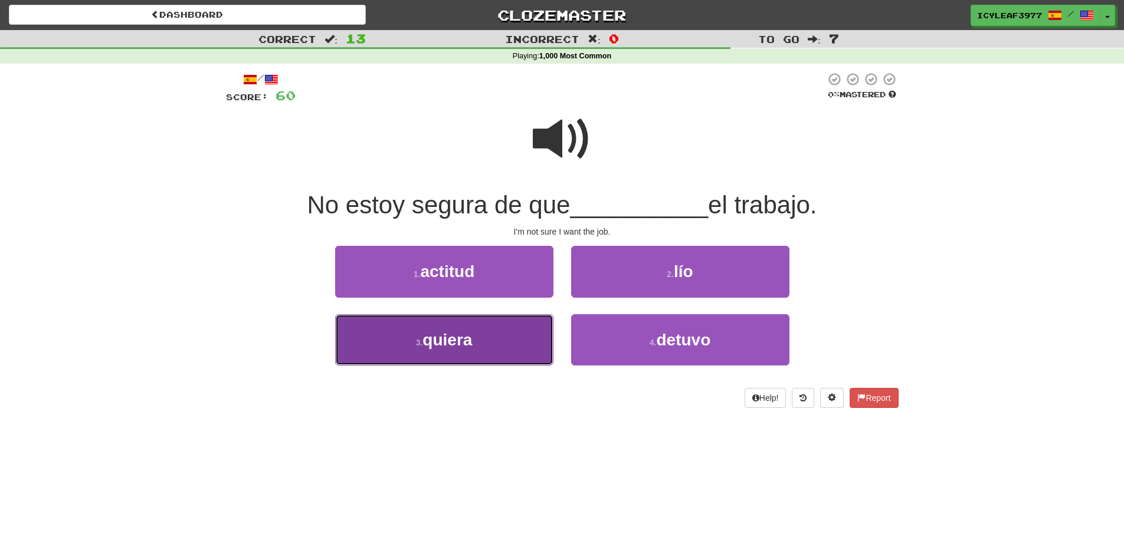
click at [492, 327] on button "3 . quiera" at bounding box center [444, 339] width 218 height 51
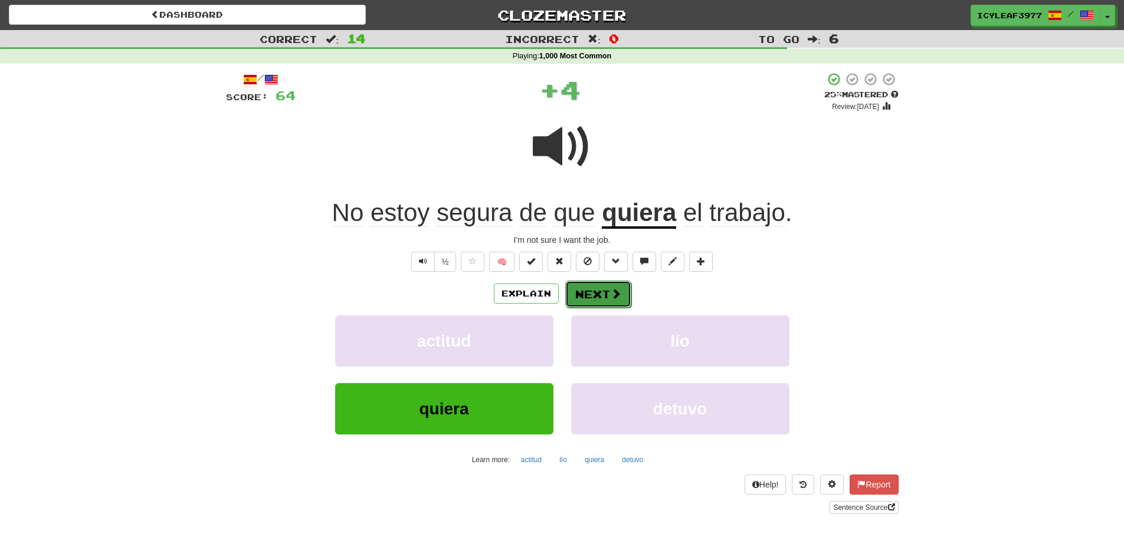
click at [587, 291] on button "Next" at bounding box center [598, 294] width 66 height 27
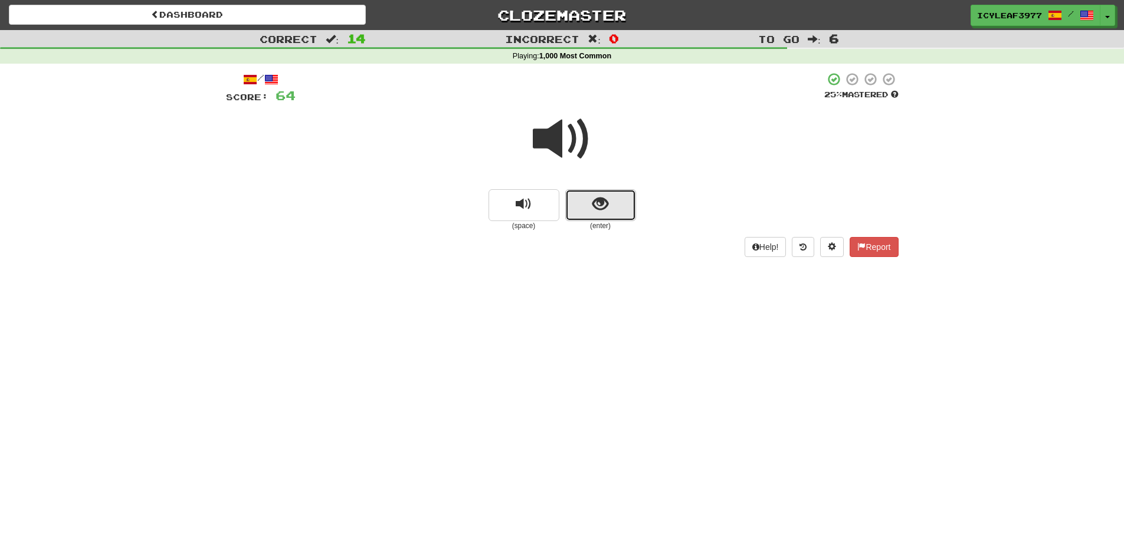
click at [612, 207] on button "show sentence" at bounding box center [600, 205] width 71 height 32
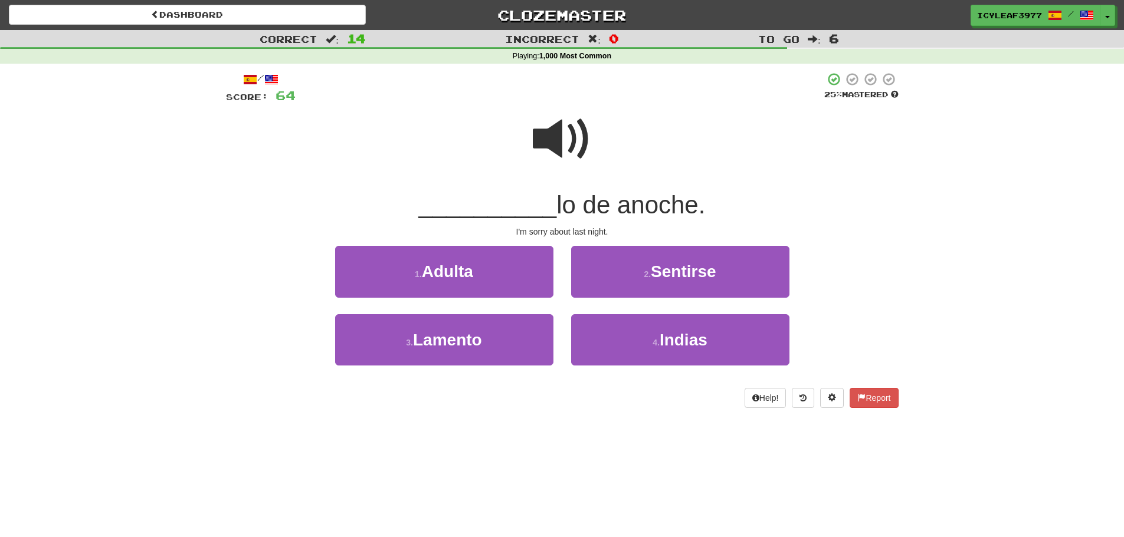
click at [554, 151] on span at bounding box center [562, 139] width 59 height 59
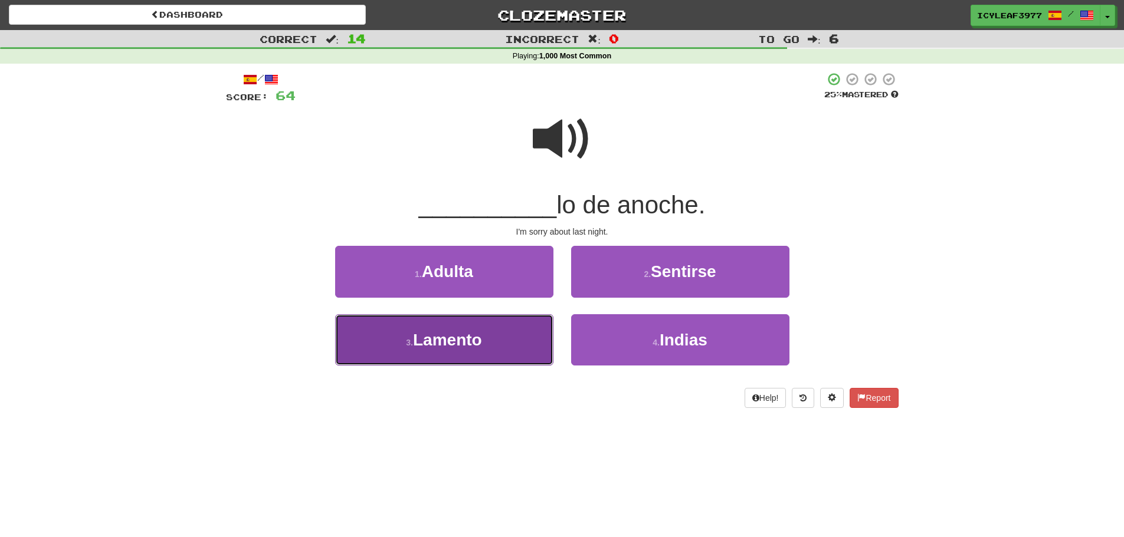
click at [498, 323] on button "3 . Lamento" at bounding box center [444, 339] width 218 height 51
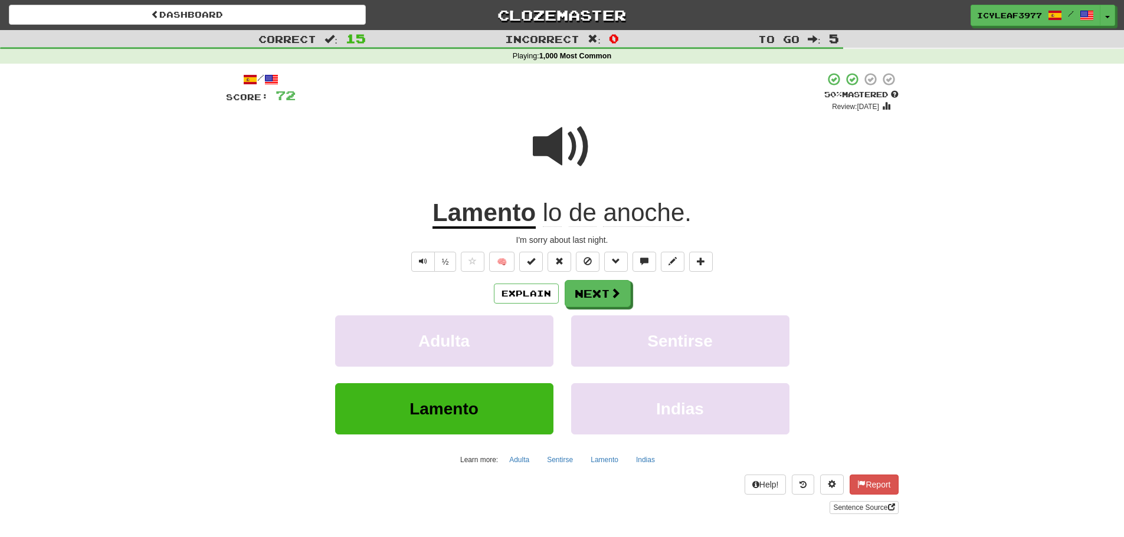
click at [553, 215] on span "lo" at bounding box center [552, 213] width 19 height 28
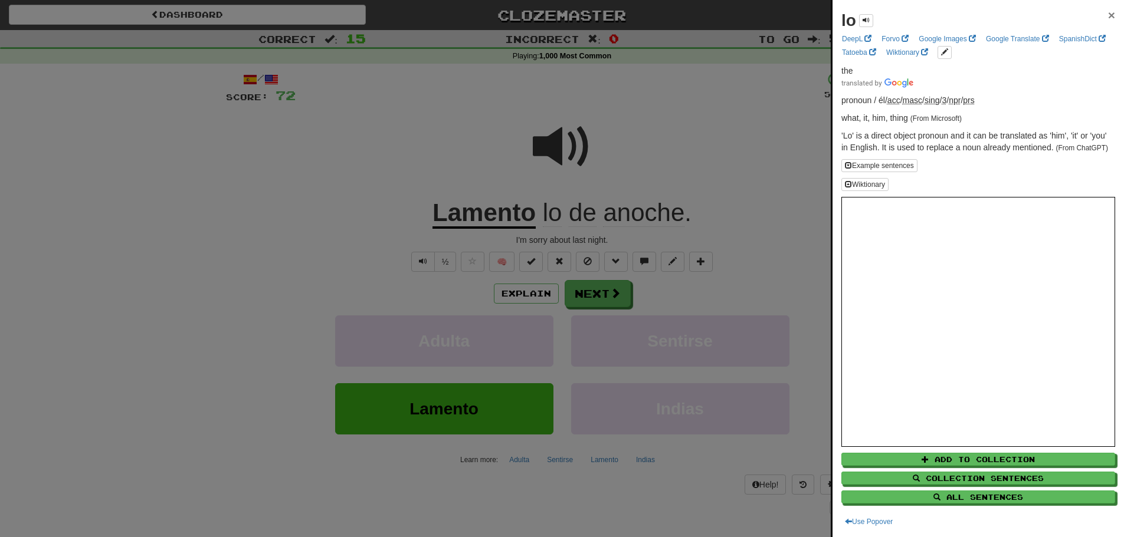
click at [1108, 17] on span "×" at bounding box center [1111, 15] width 7 height 14
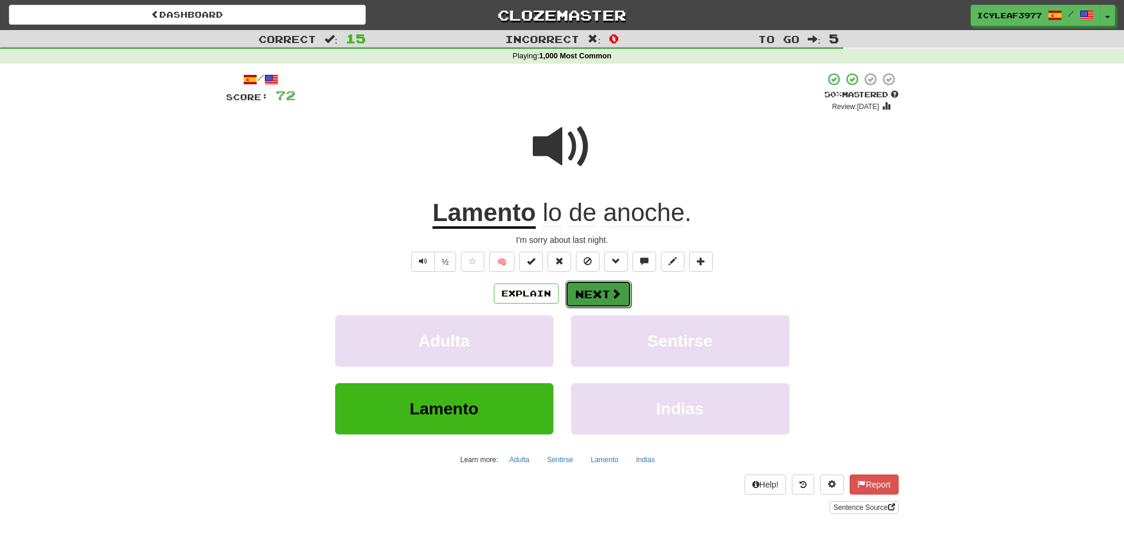
click at [602, 296] on button "Next" at bounding box center [598, 294] width 66 height 27
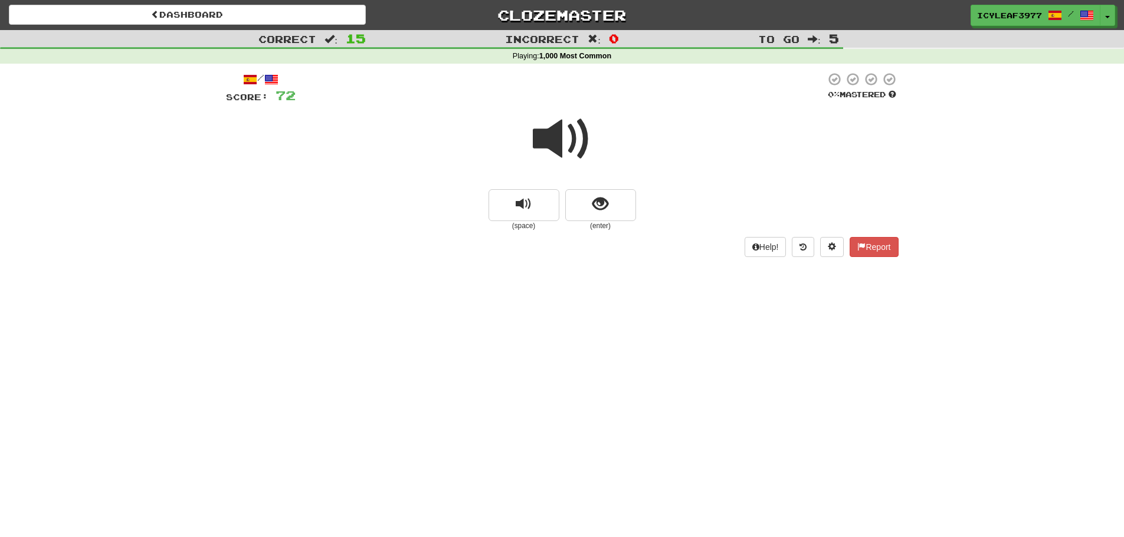
click at [559, 147] on span at bounding box center [562, 139] width 59 height 59
click at [588, 204] on button "show sentence" at bounding box center [600, 205] width 71 height 32
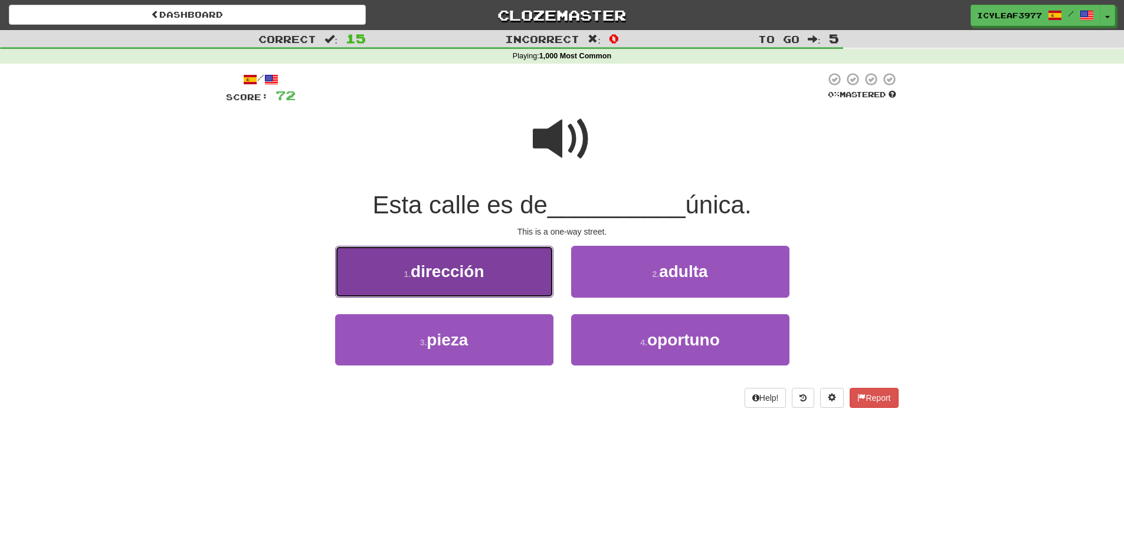
click at [480, 280] on span "dirección" at bounding box center [447, 271] width 73 height 18
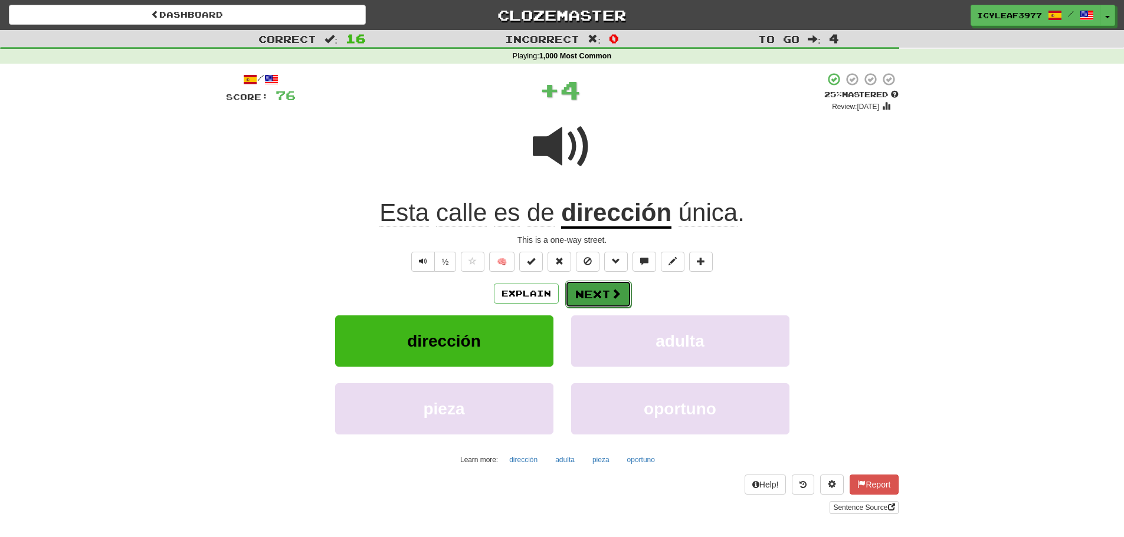
click at [586, 291] on button "Next" at bounding box center [598, 294] width 66 height 27
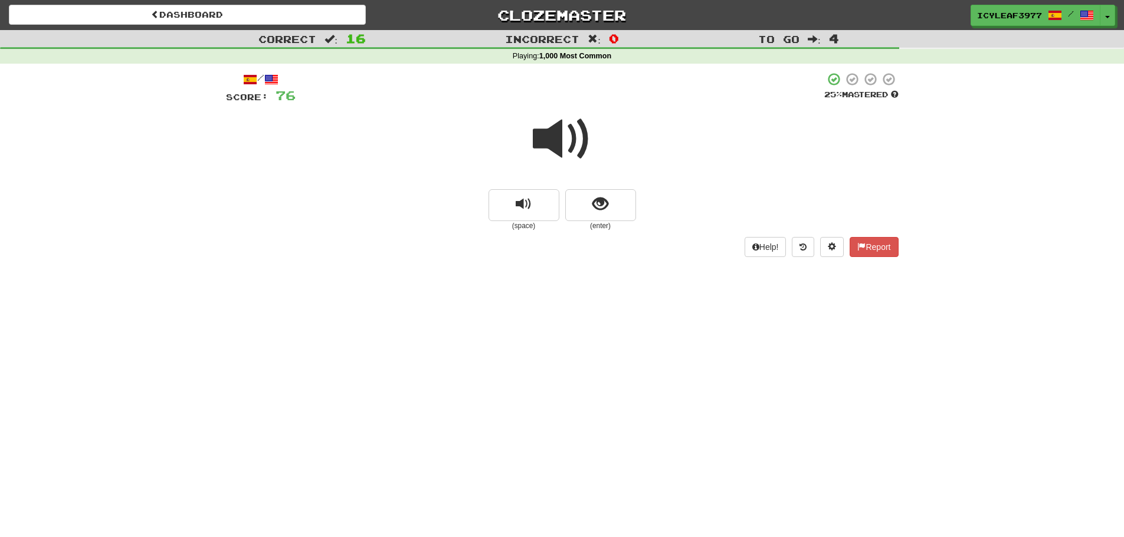
click at [552, 146] on span at bounding box center [562, 139] width 59 height 59
click at [599, 201] on span "show sentence" at bounding box center [600, 204] width 16 height 16
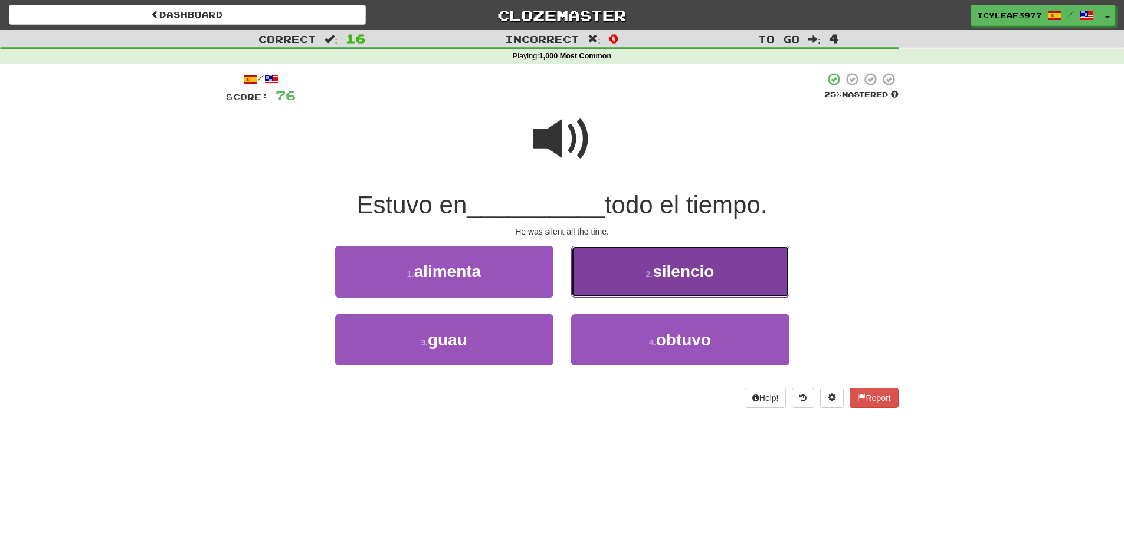
click at [613, 281] on button "2 . silencio" at bounding box center [680, 271] width 218 height 51
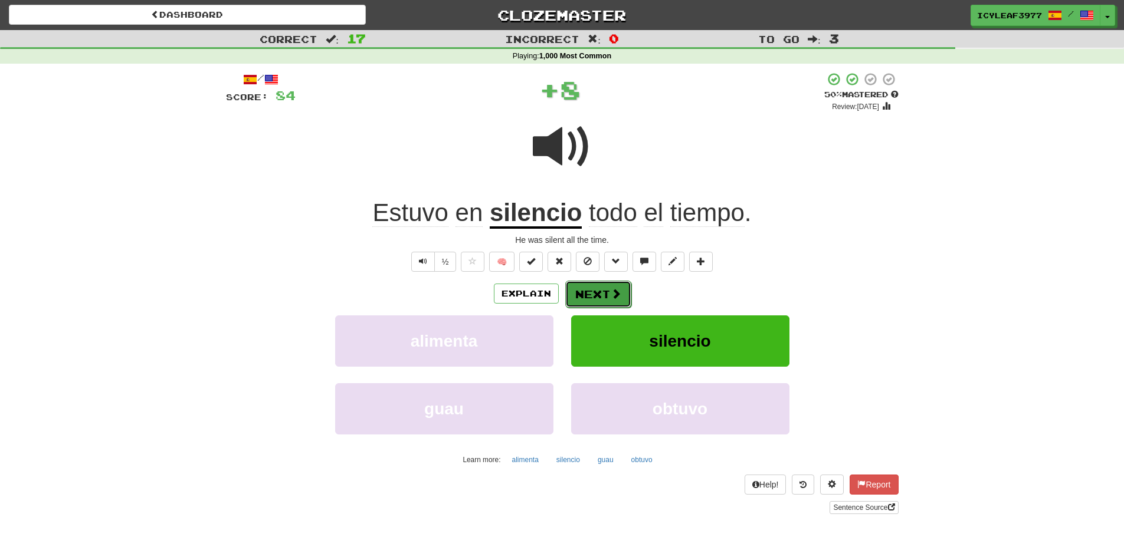
click at [596, 291] on button "Next" at bounding box center [598, 294] width 66 height 27
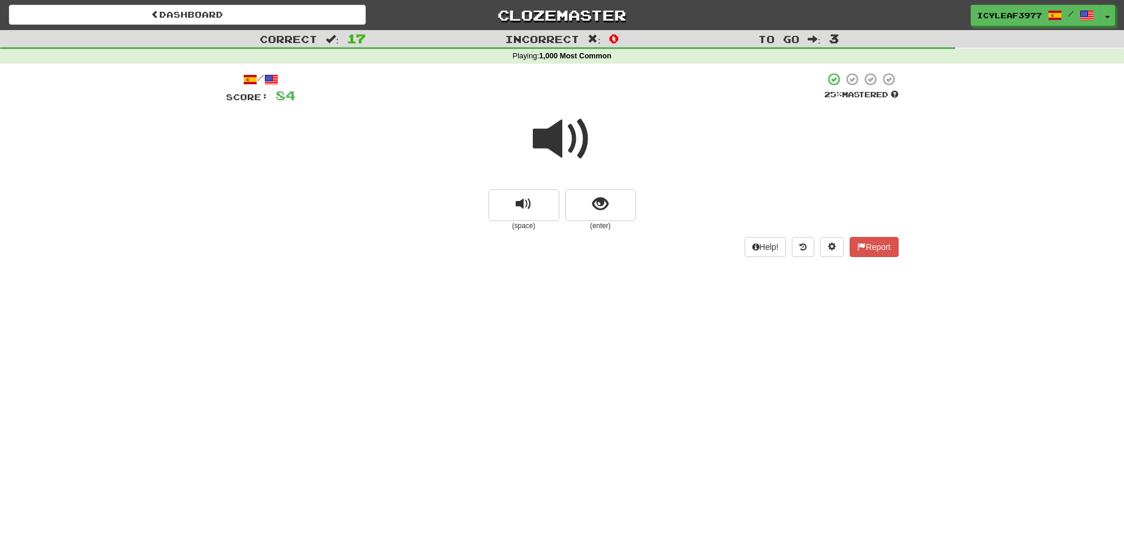
click at [560, 152] on span at bounding box center [562, 139] width 59 height 59
click at [595, 206] on span "show sentence" at bounding box center [600, 204] width 16 height 16
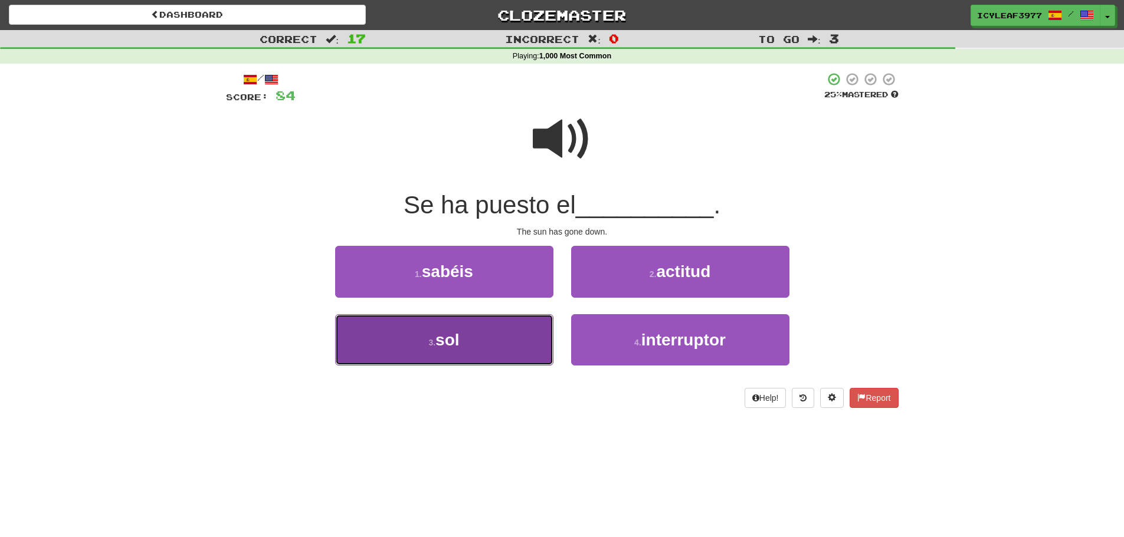
click at [461, 330] on button "3 . sol" at bounding box center [444, 339] width 218 height 51
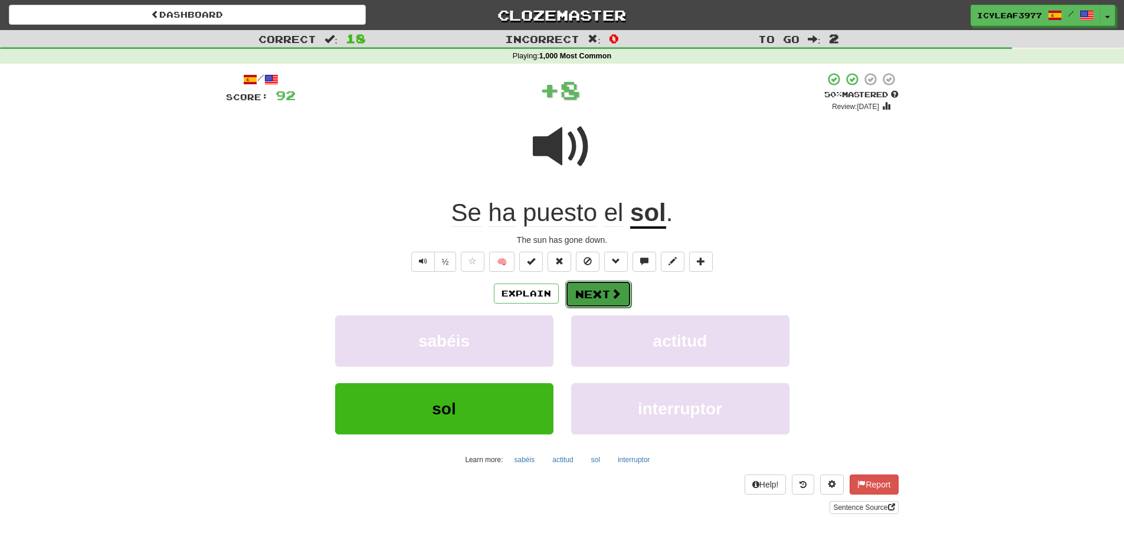
click at [582, 297] on button "Next" at bounding box center [598, 294] width 66 height 27
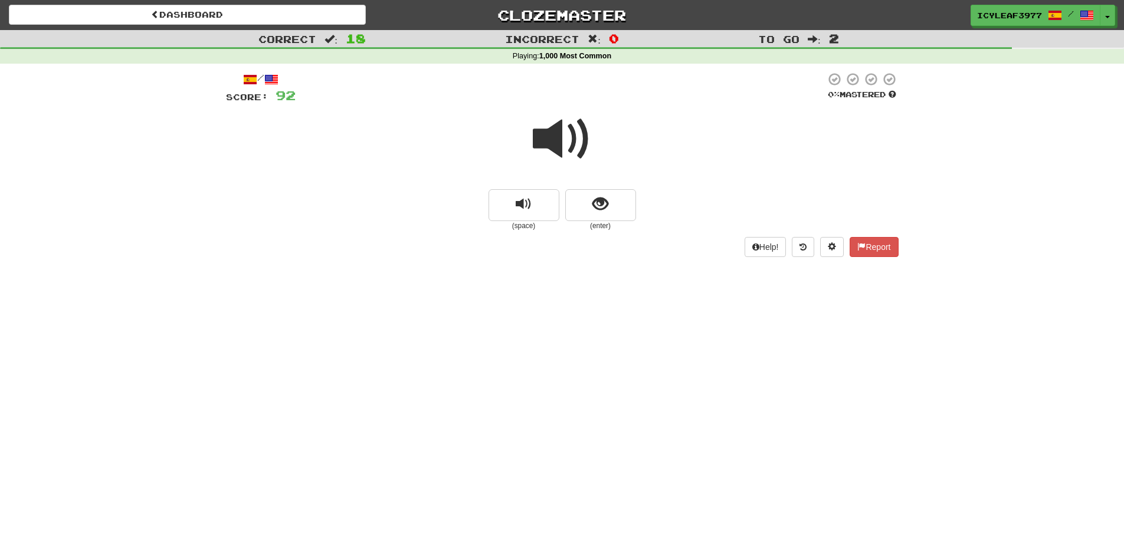
click at [546, 151] on span at bounding box center [562, 139] width 59 height 59
click at [592, 206] on span "show sentence" at bounding box center [600, 204] width 16 height 16
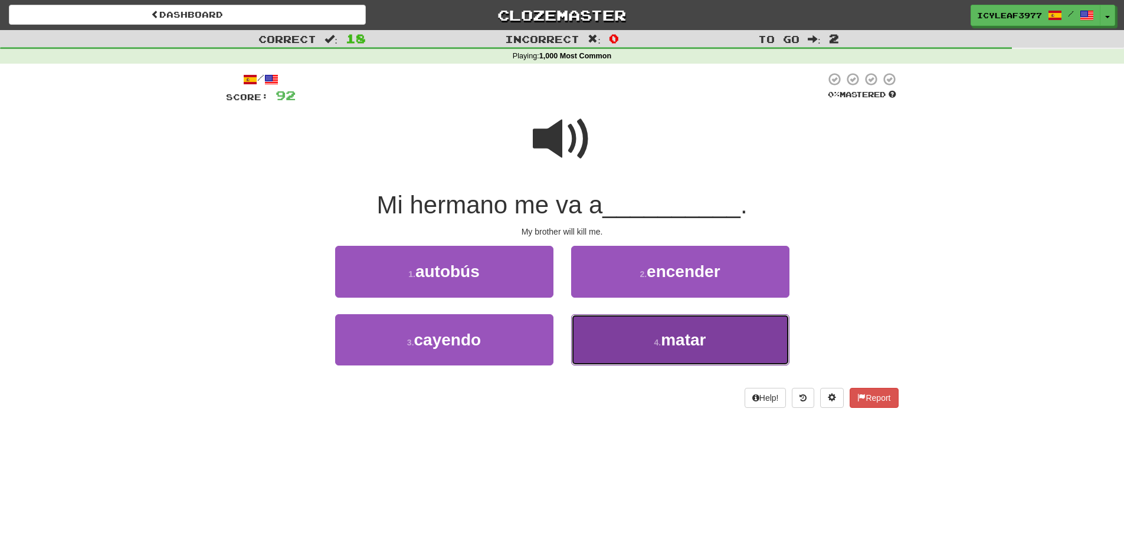
click at [596, 335] on button "4 . matar" at bounding box center [680, 339] width 218 height 51
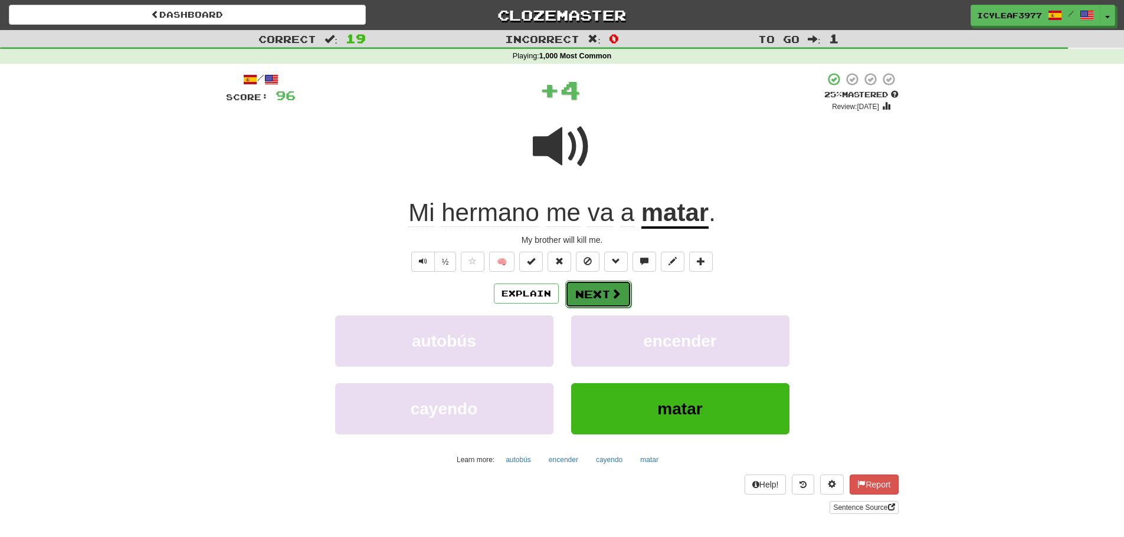
click at [595, 291] on button "Next" at bounding box center [598, 294] width 66 height 27
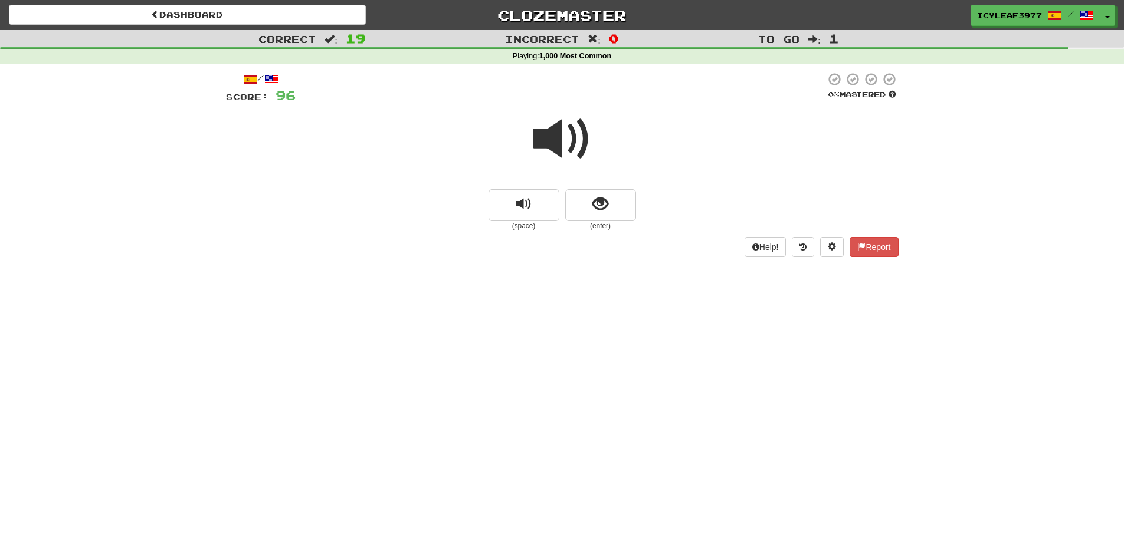
click at [559, 146] on span at bounding box center [562, 139] width 59 height 59
click at [558, 149] on span at bounding box center [562, 139] width 59 height 59
click at [595, 209] on span "show sentence" at bounding box center [600, 204] width 16 height 16
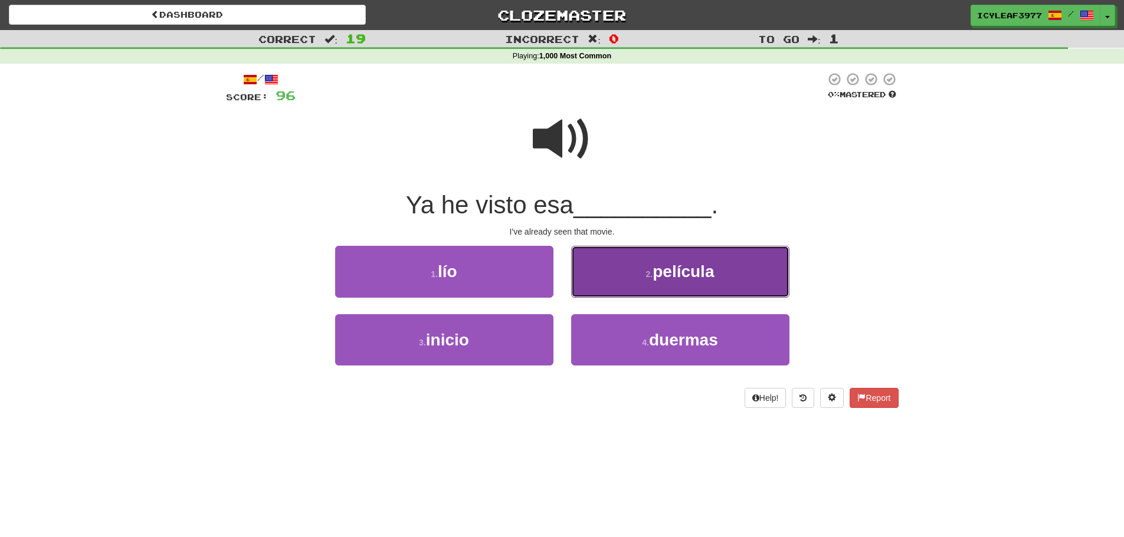
click at [592, 272] on button "2 . película" at bounding box center [680, 271] width 218 height 51
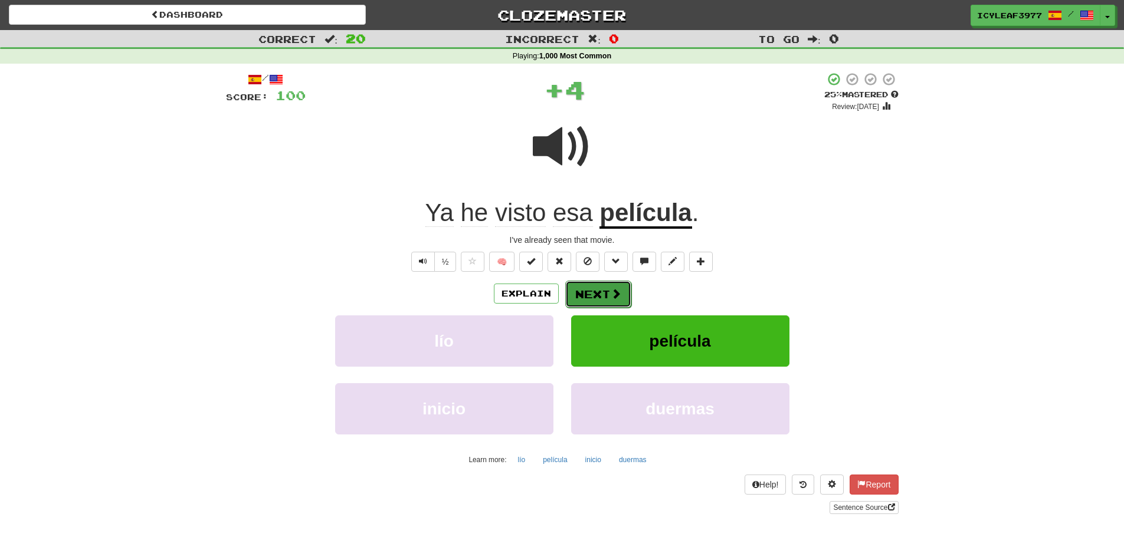
click at [593, 297] on button "Next" at bounding box center [598, 294] width 66 height 27
